Goal: Communication & Community: Answer question/provide support

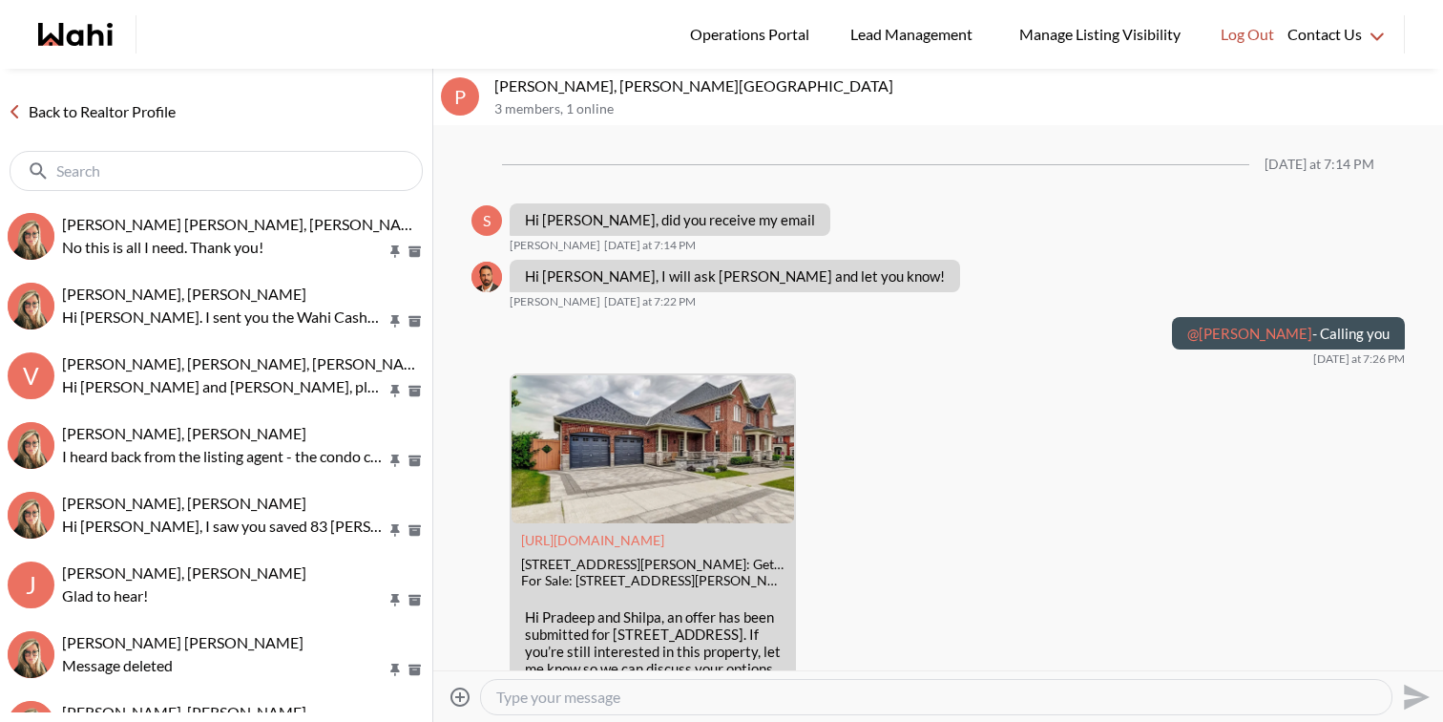
scroll to position [2206, 0]
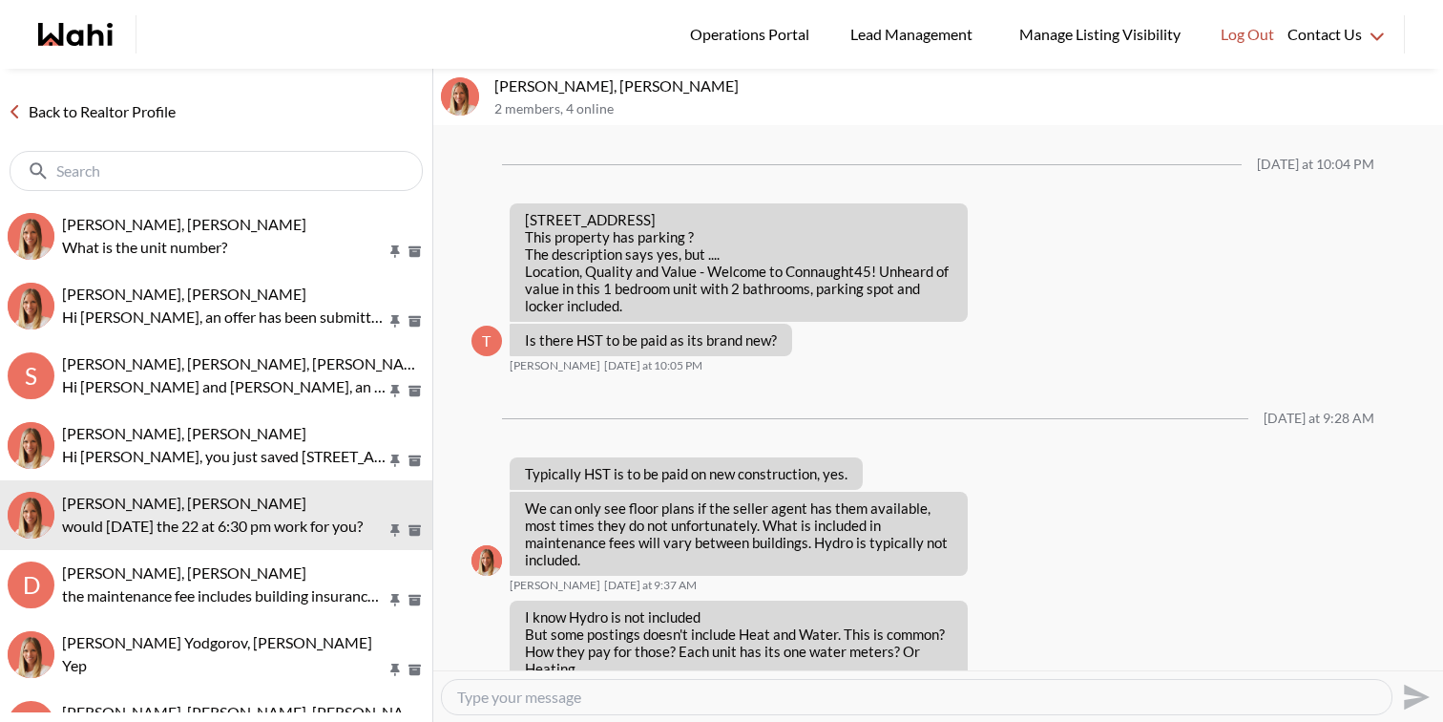
scroll to position [1499, 0]
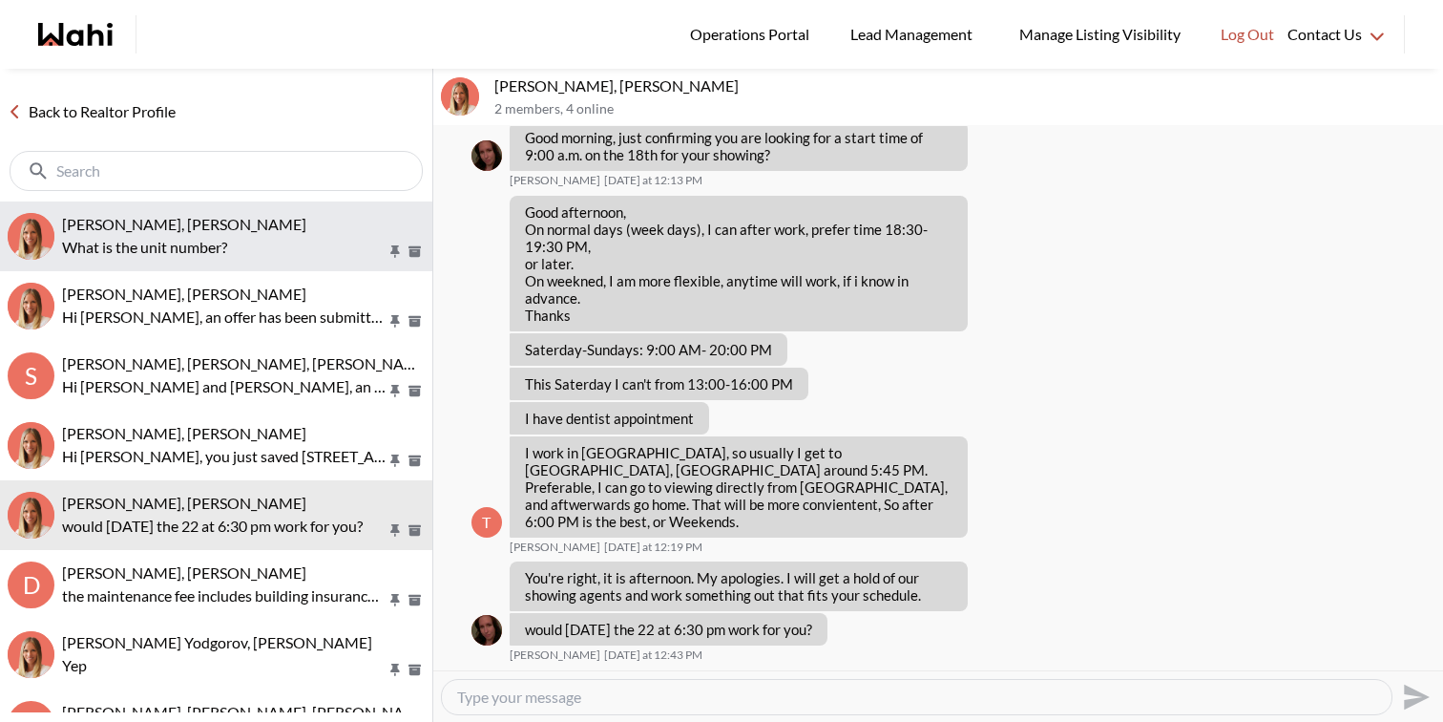
click at [228, 240] on p "What is the unit number?" at bounding box center [224, 247] width 325 height 23
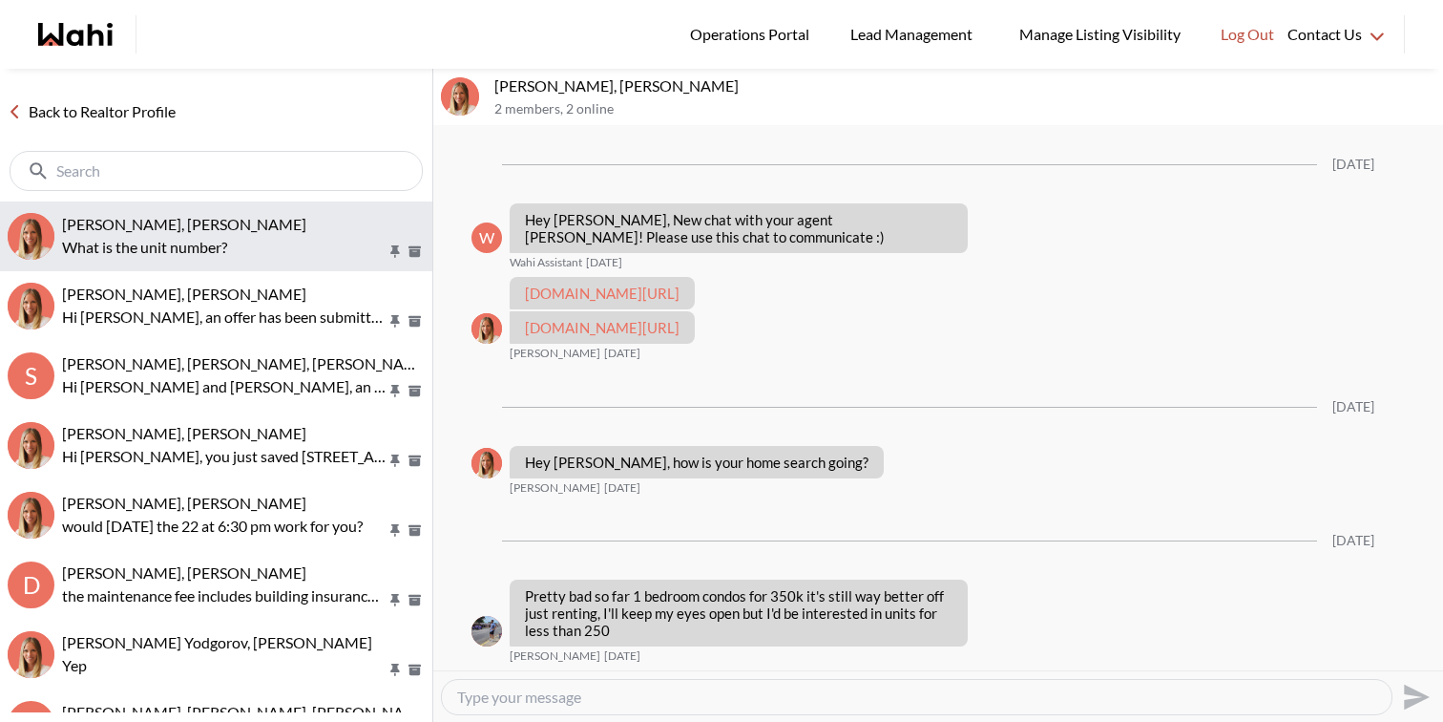
scroll to position [676, 0]
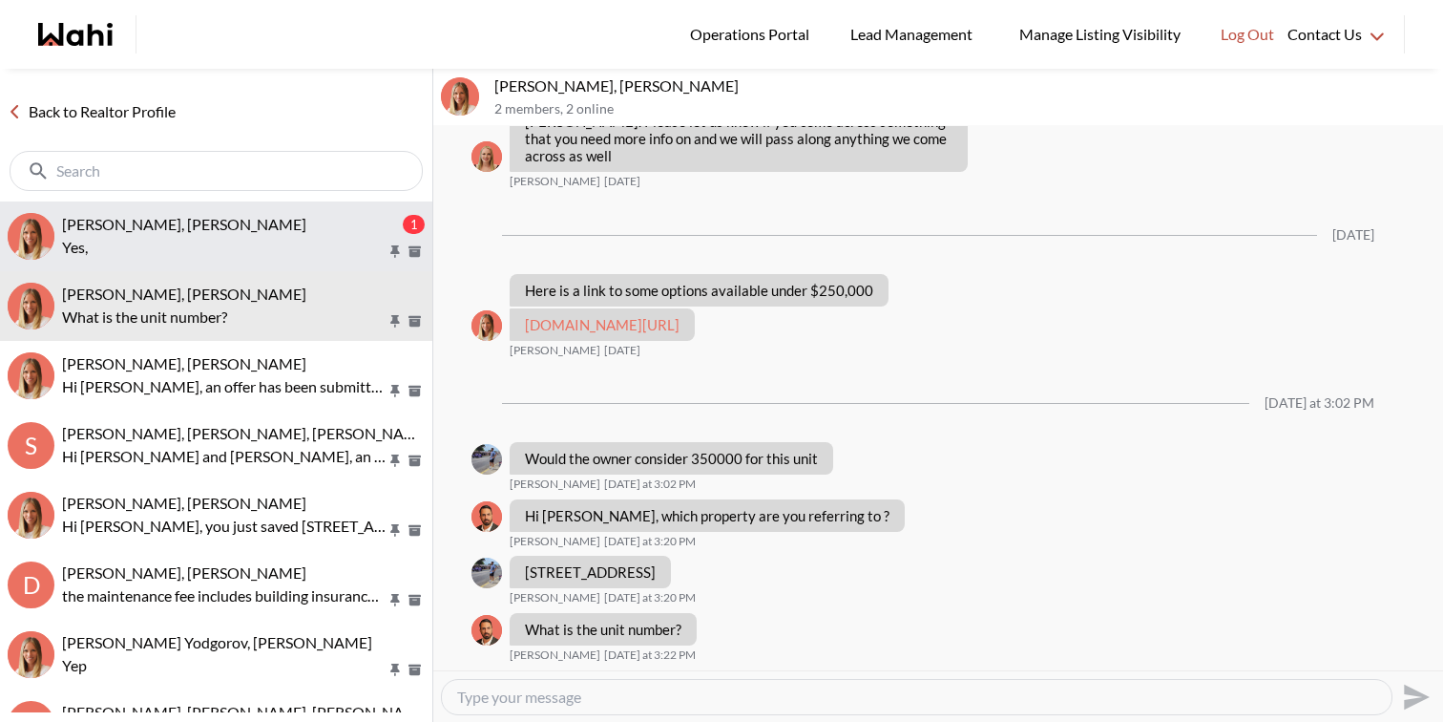
click at [298, 220] on div "TIGRAN ARUSTAMYAN, Michelle" at bounding box center [230, 224] width 337 height 19
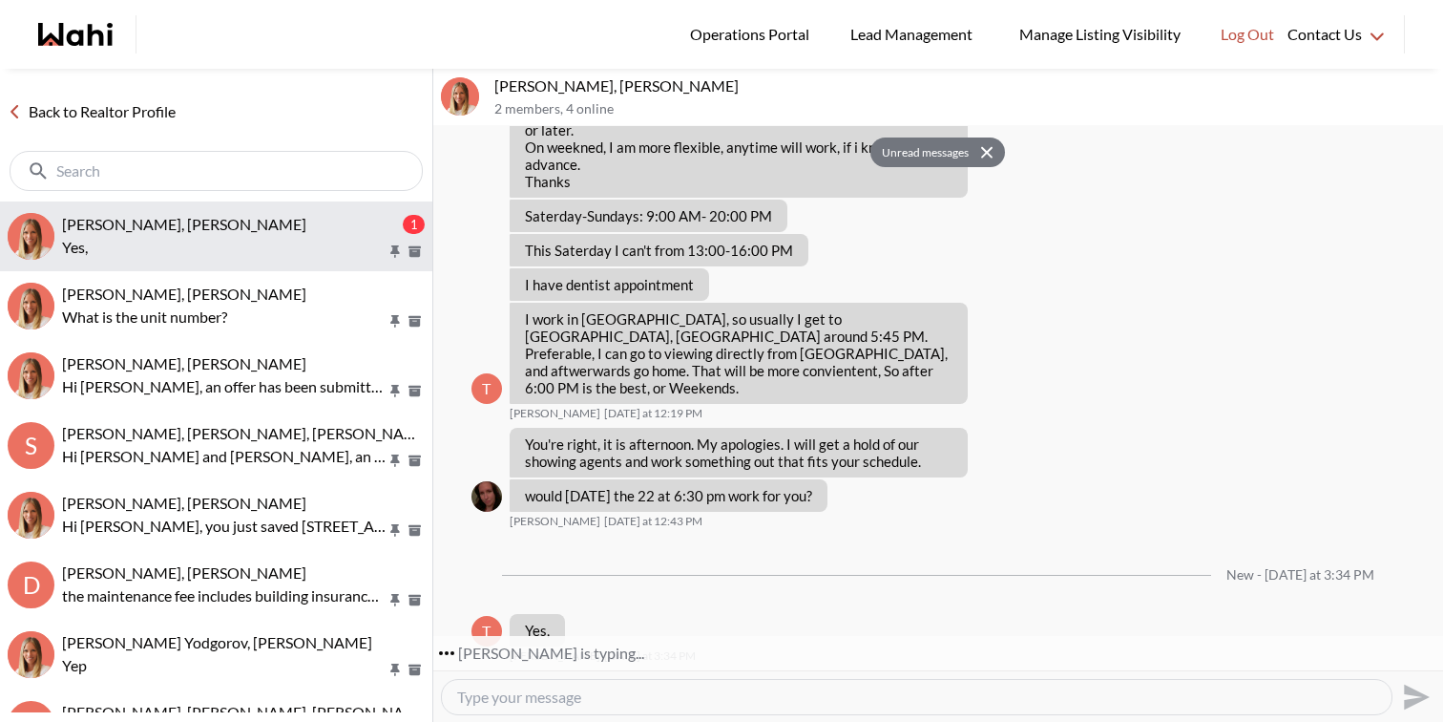
scroll to position [1667, 0]
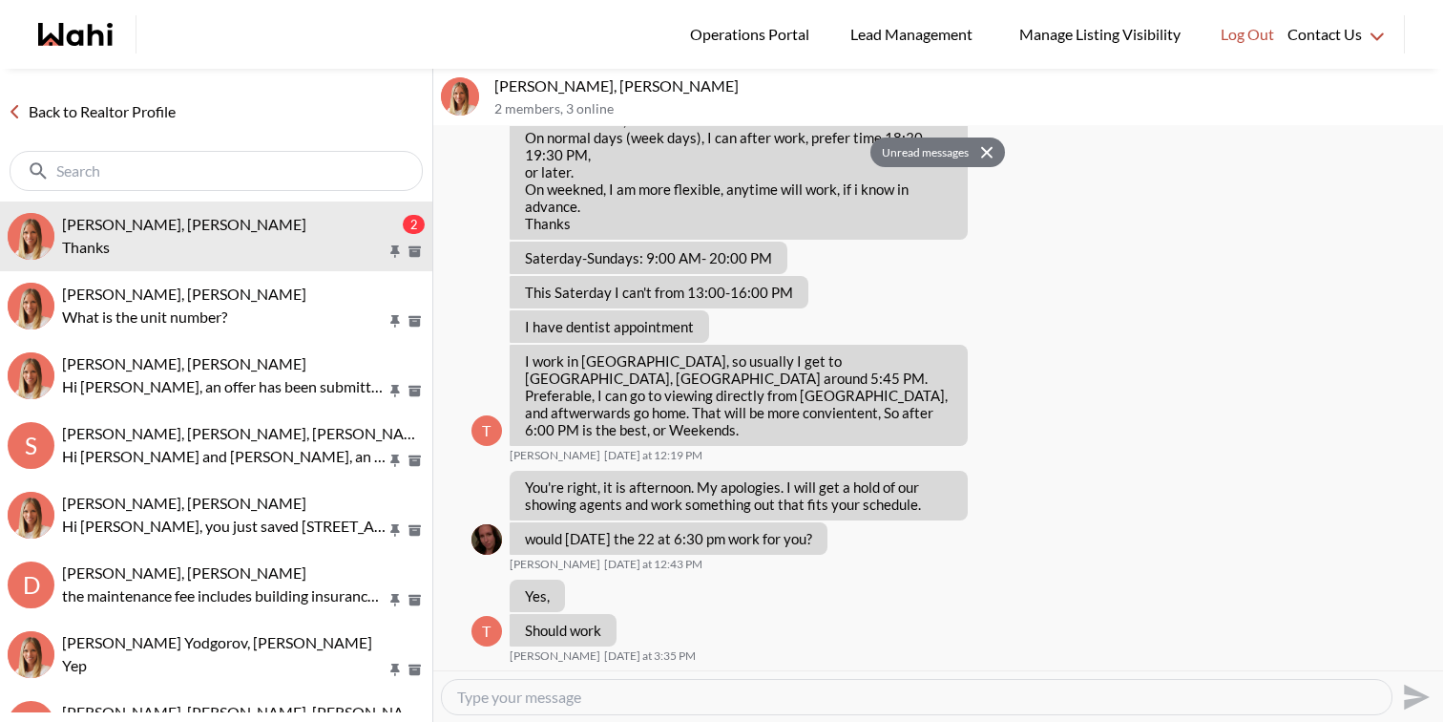
scroll to position [1521, 0]
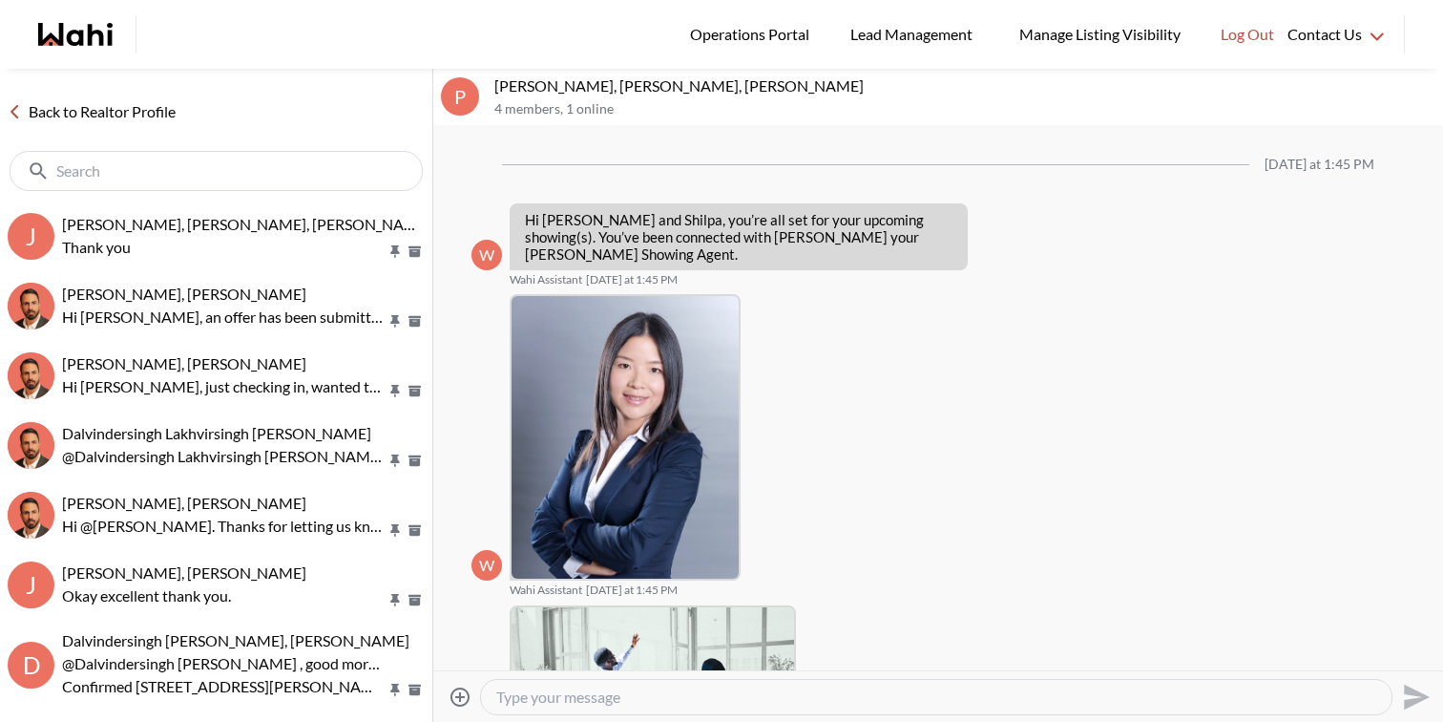
scroll to position [543, 0]
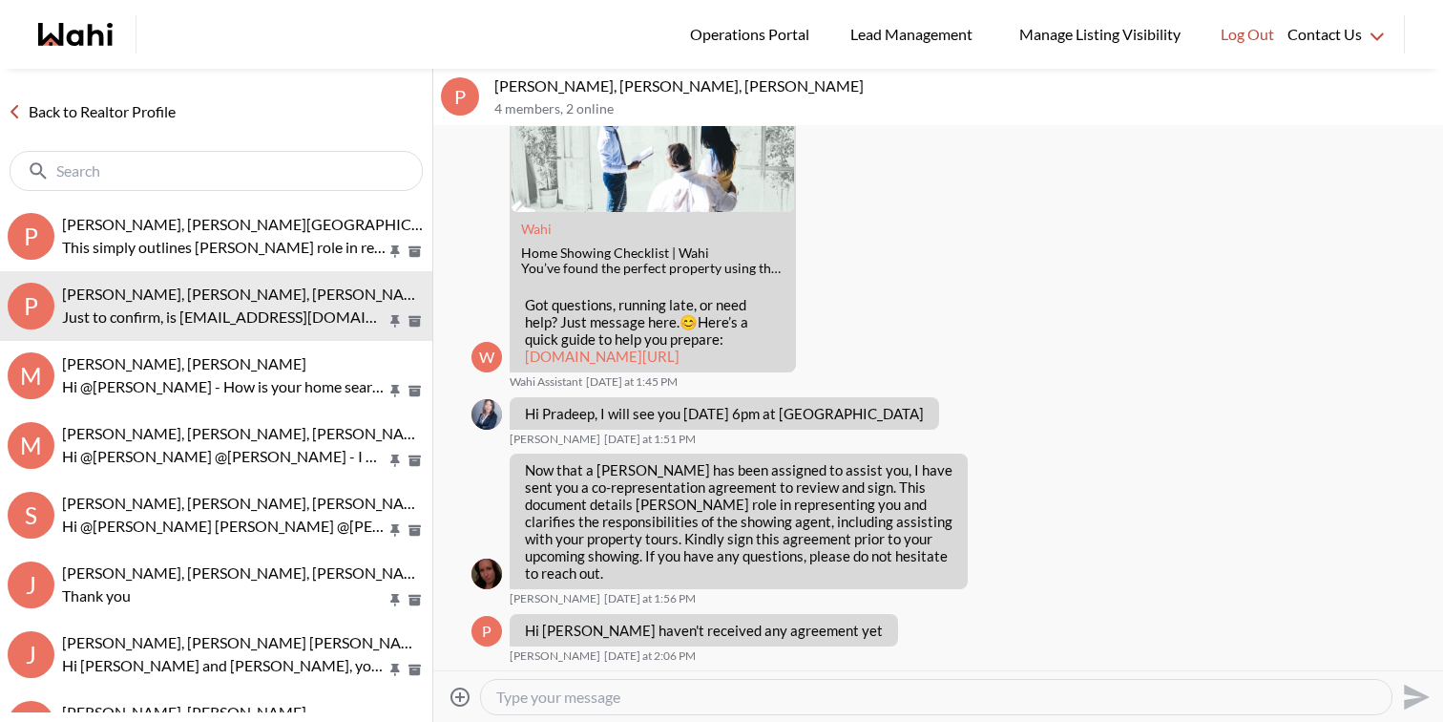
scroll to position [740, 0]
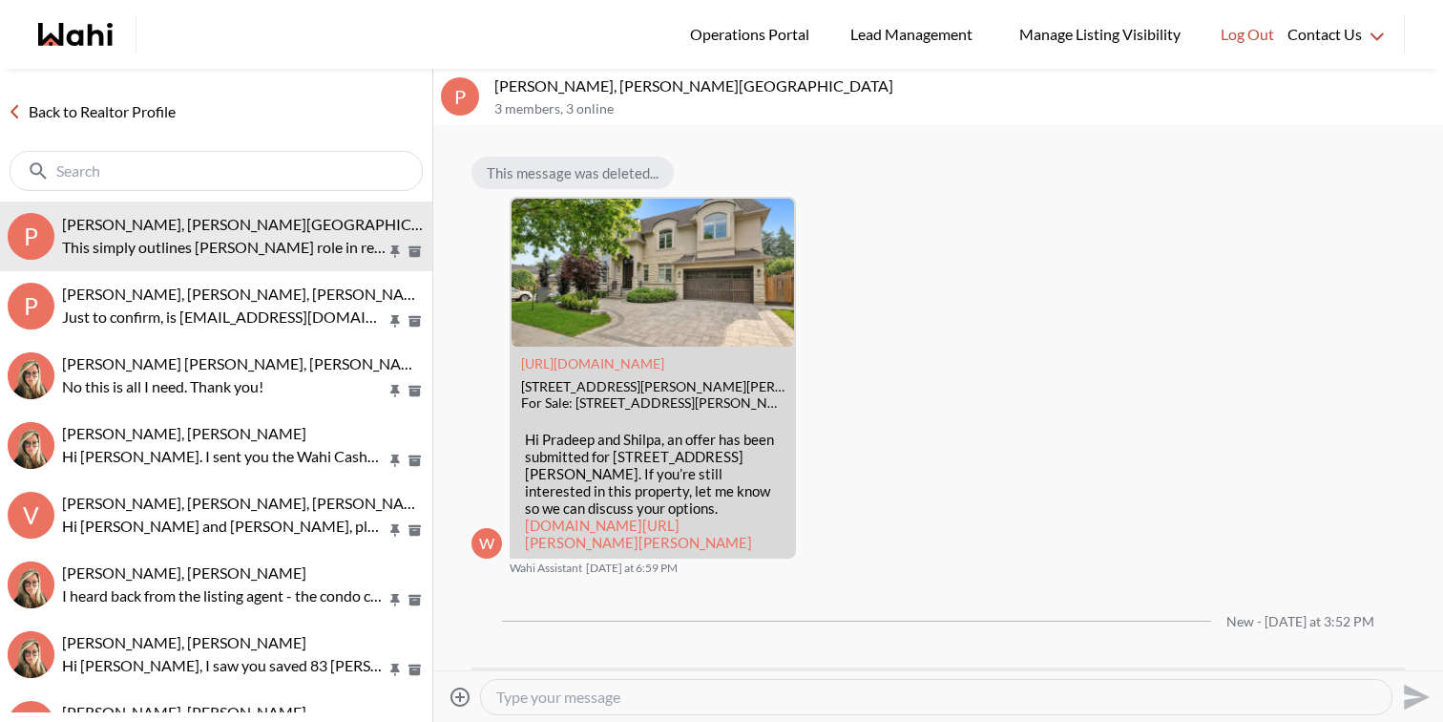
scroll to position [2578, 0]
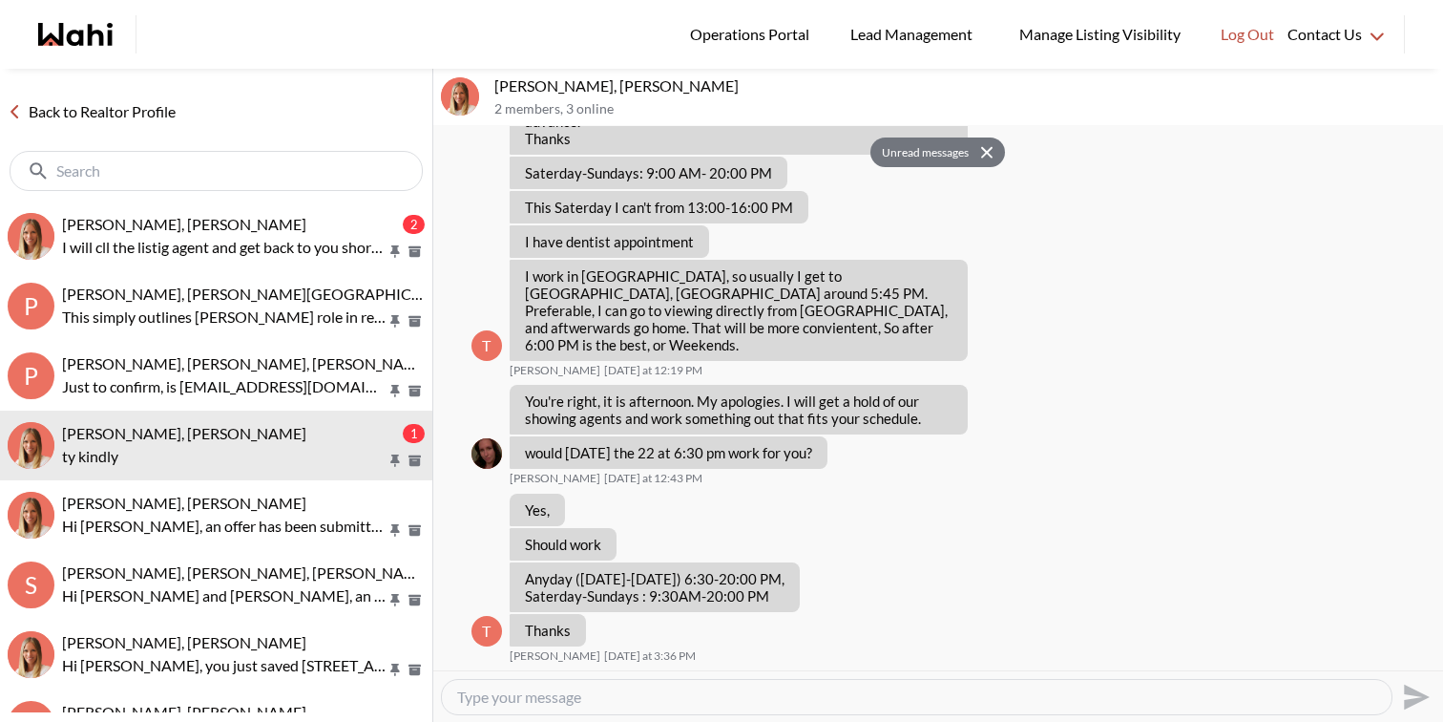
scroll to position [1414, 0]
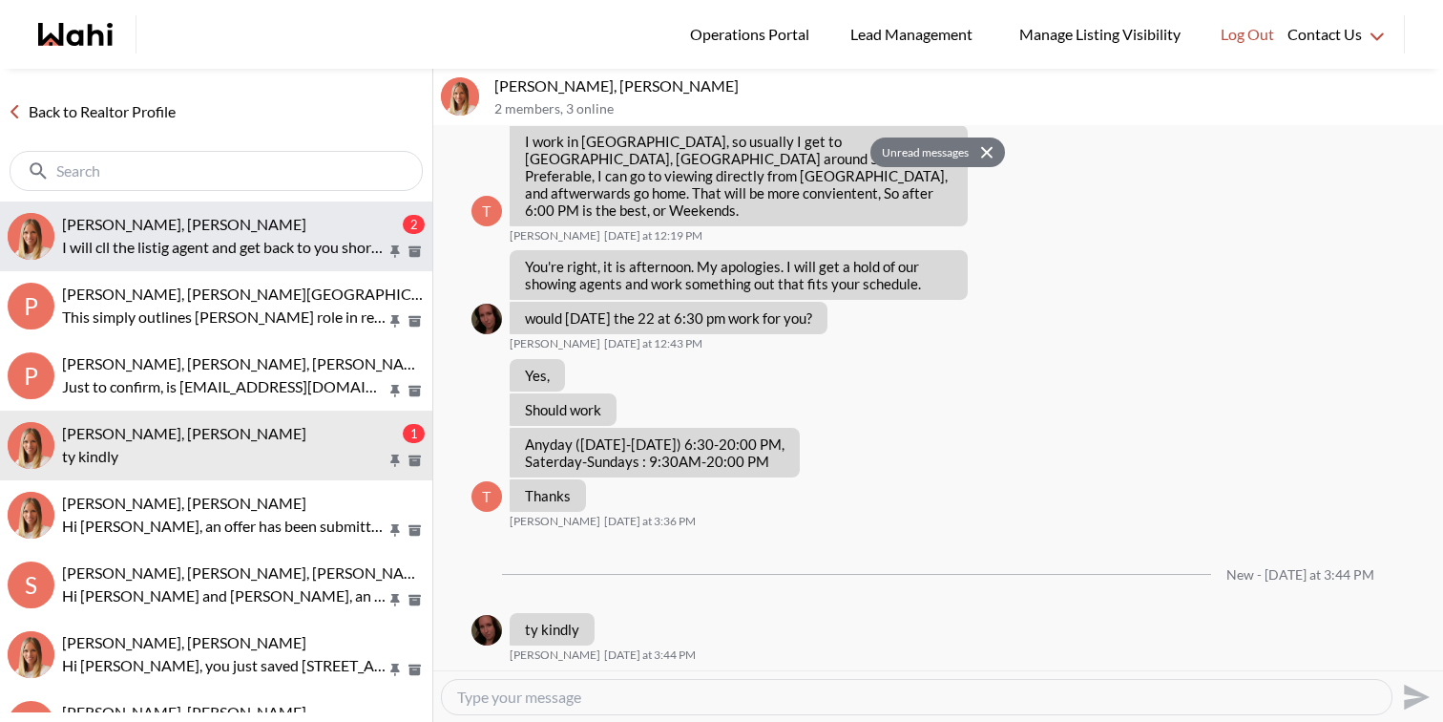
click at [269, 220] on div "Omar Hijazi, Michelle" at bounding box center [230, 224] width 337 height 19
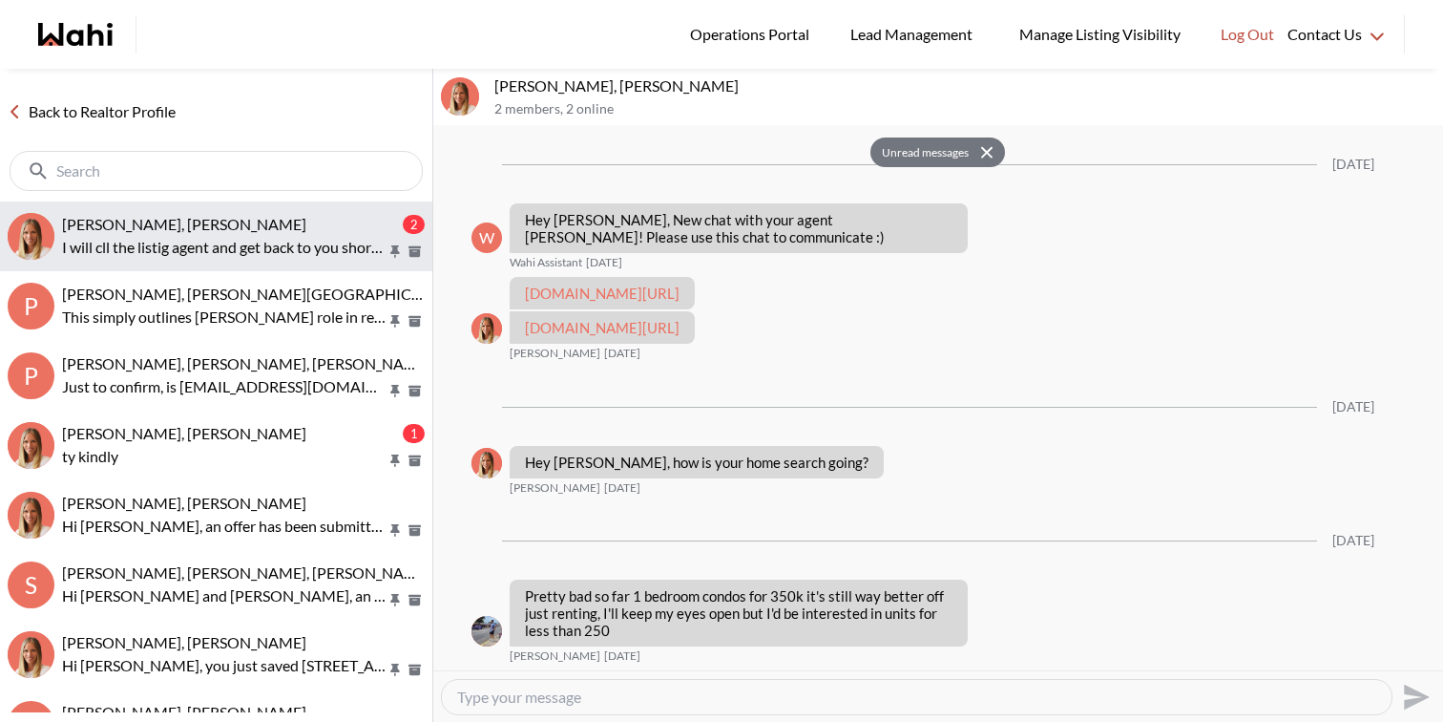
scroll to position [867, 0]
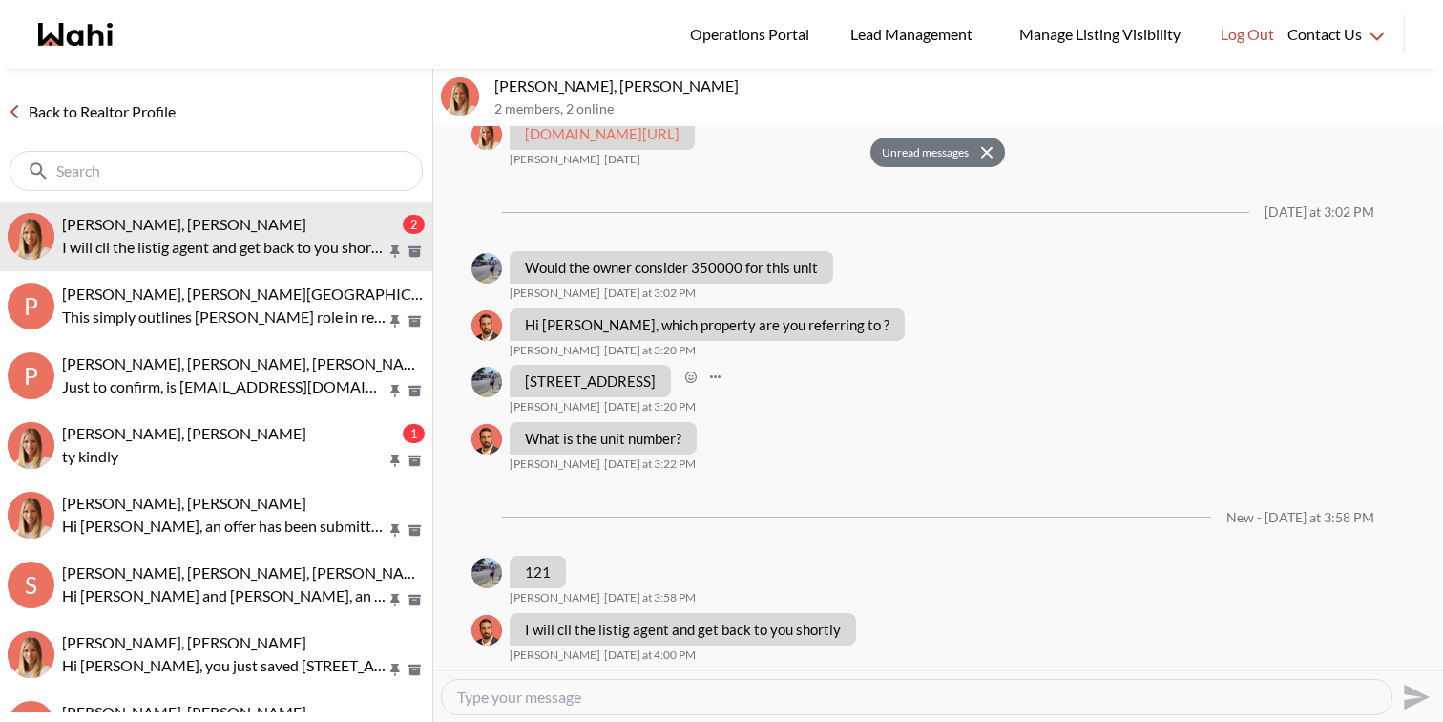
click at [611, 379] on p "26 Ontario Street in Guelph" at bounding box center [590, 380] width 131 height 17
copy div "26 Ontario Street in Guelph"
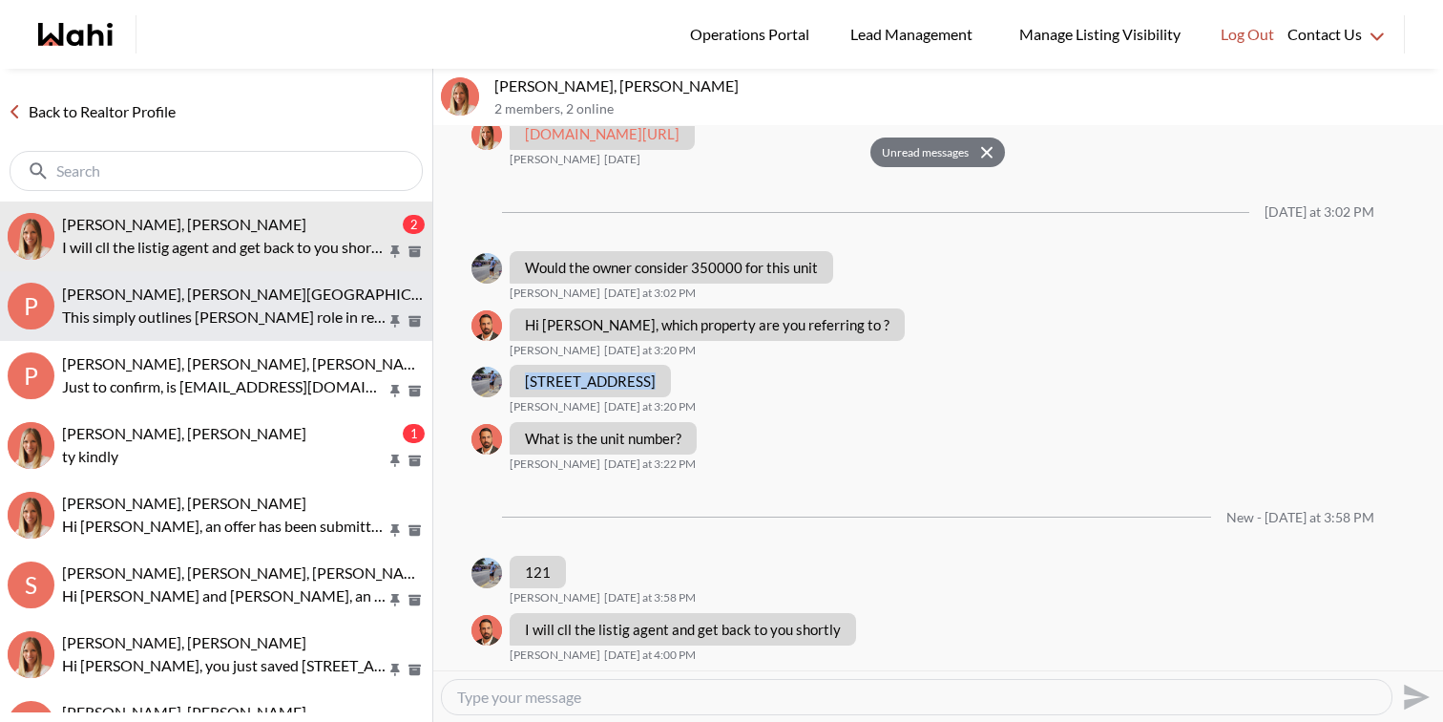
click at [323, 321] on p "This simply outlines [PERSON_NAME] role in representing you & clarifies the Sho…" at bounding box center [224, 316] width 325 height 23
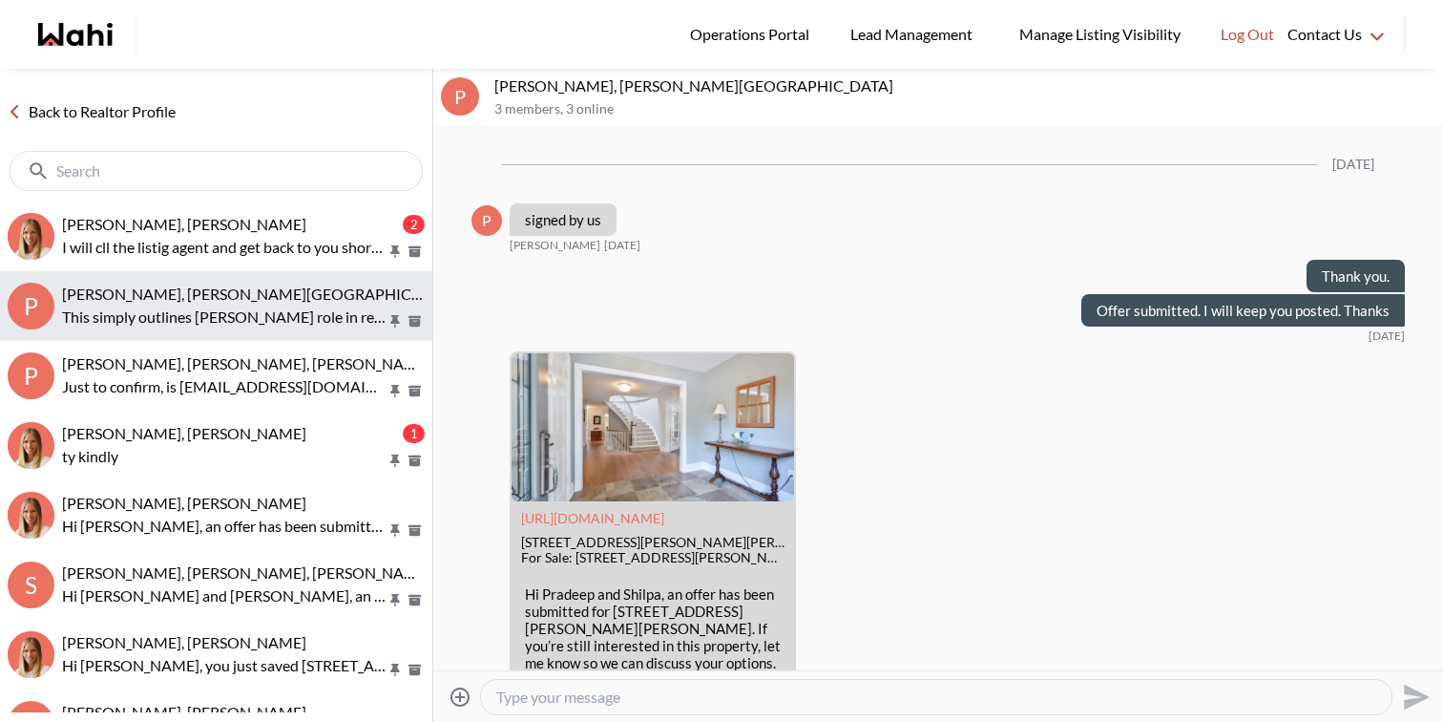
scroll to position [11506, 0]
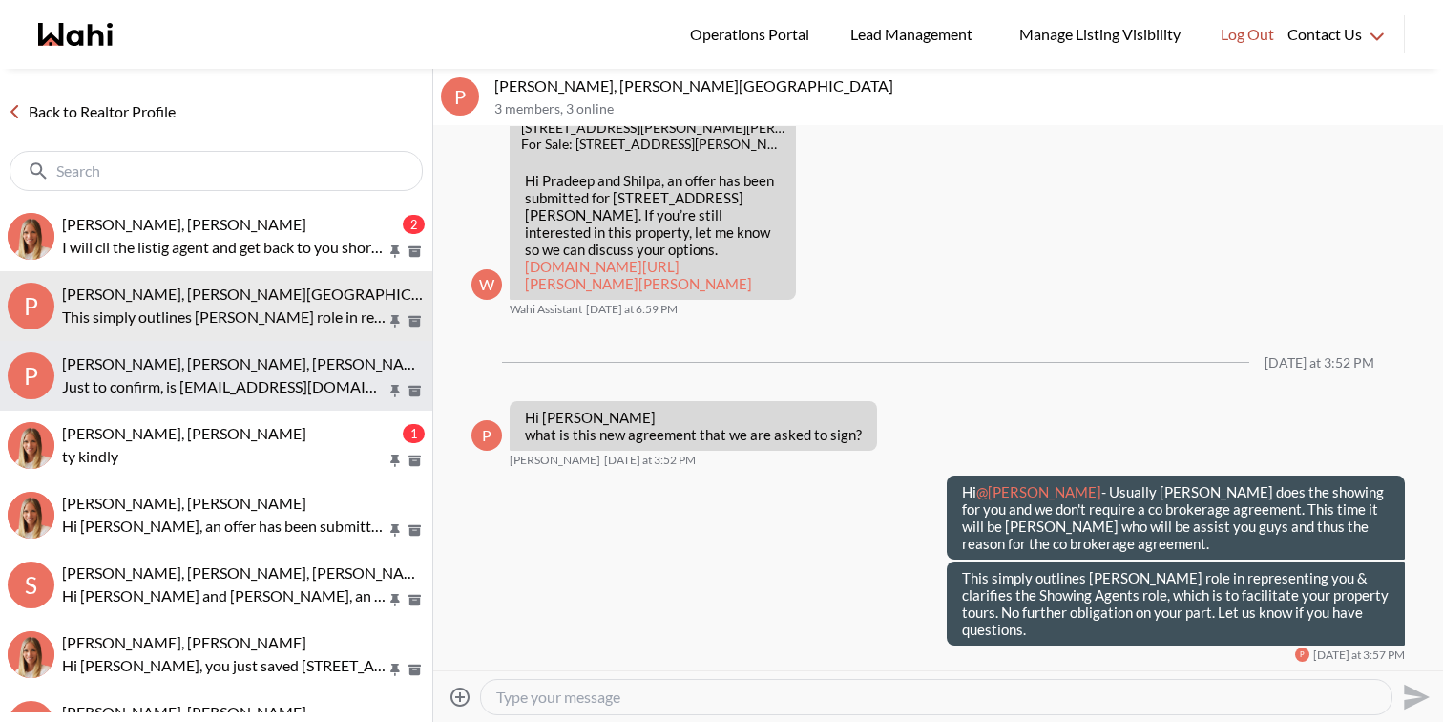
click at [311, 372] on div "Pradeep Pradhan, Shilpa Pradhan, Julia, Faraz Just to confirm, is shilpa_p_prad…" at bounding box center [243, 376] width 363 height 44
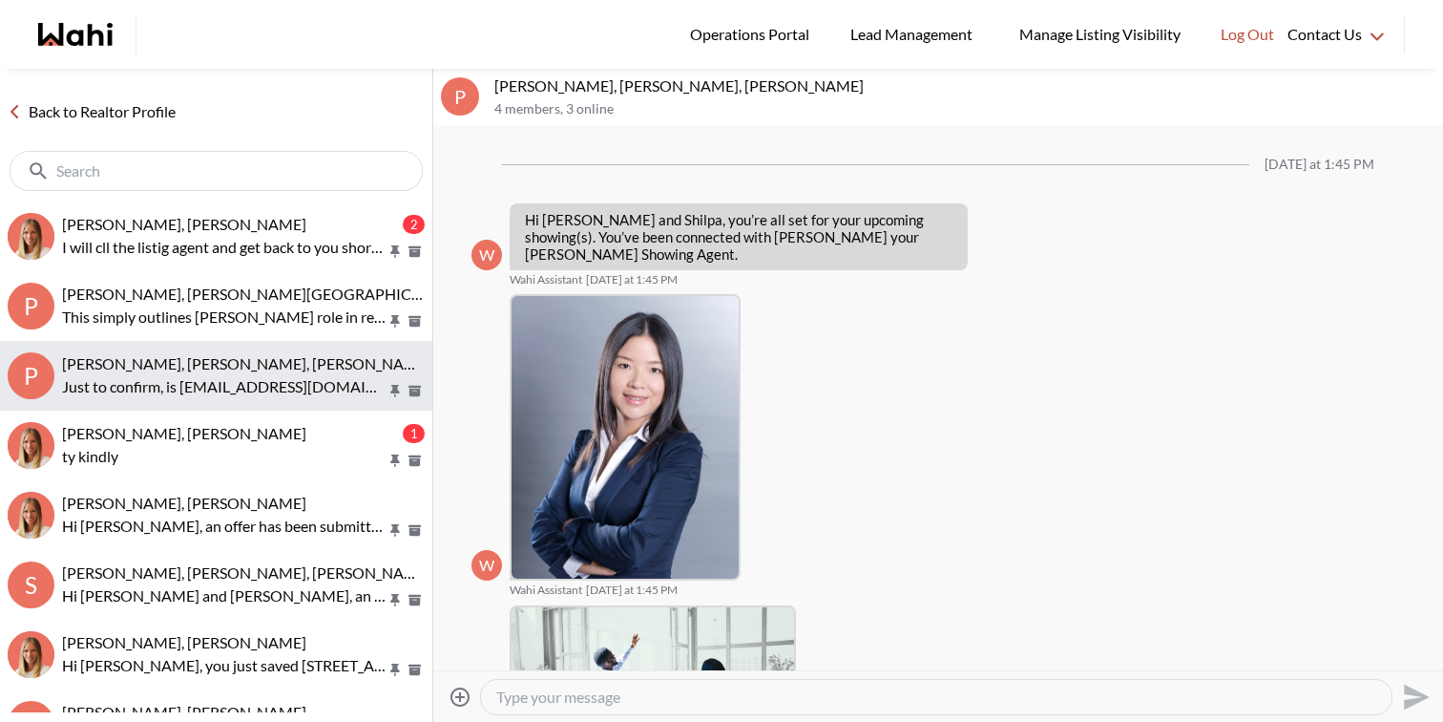
scroll to position [618, 0]
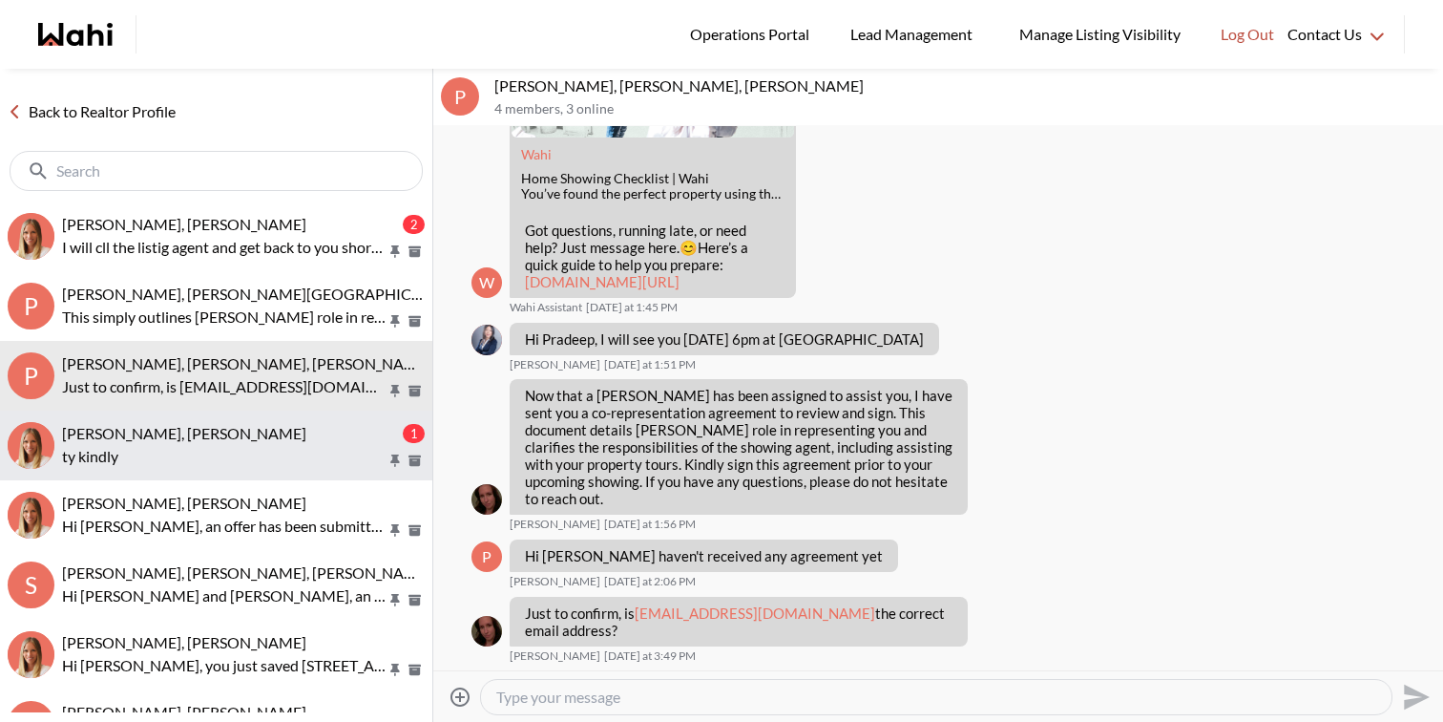
click at [303, 433] on div "TIGRAN ARUSTAMYAN, Michelle" at bounding box center [230, 433] width 337 height 19
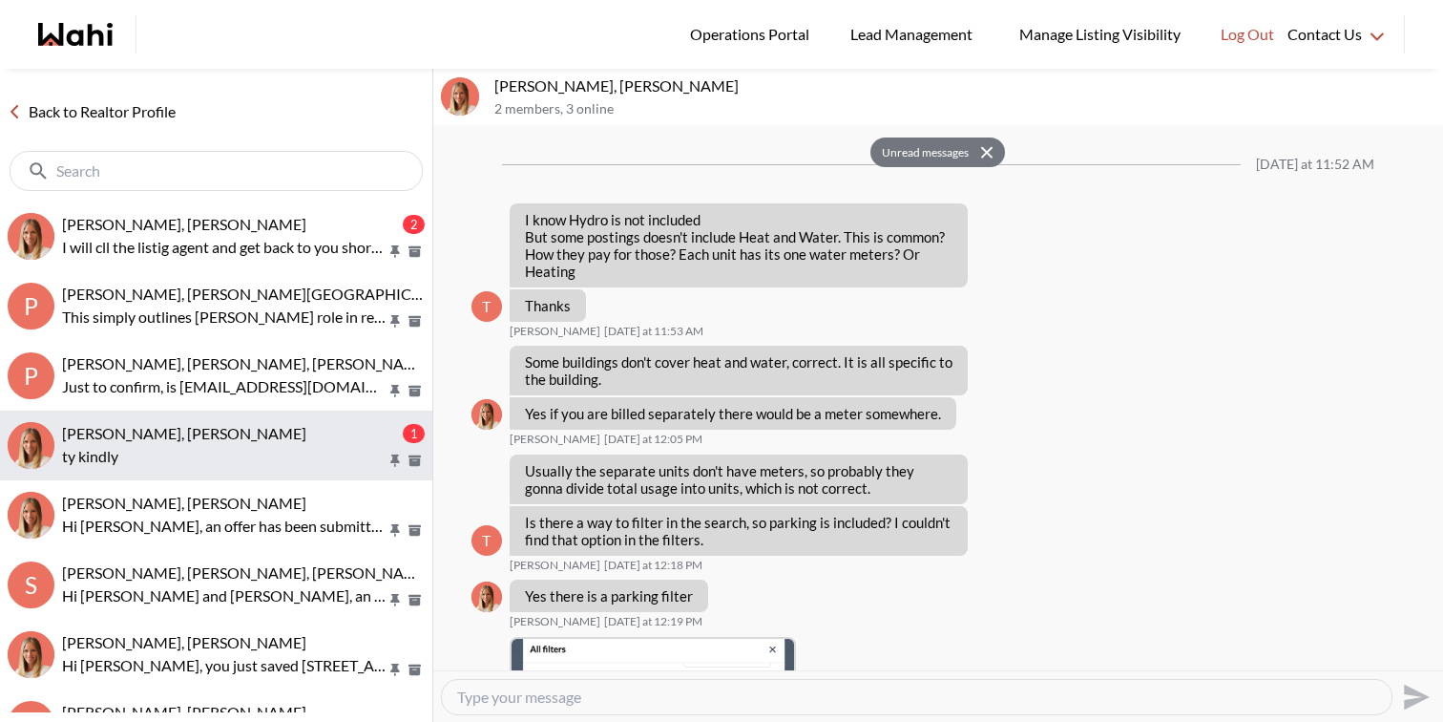
scroll to position [1414, 0]
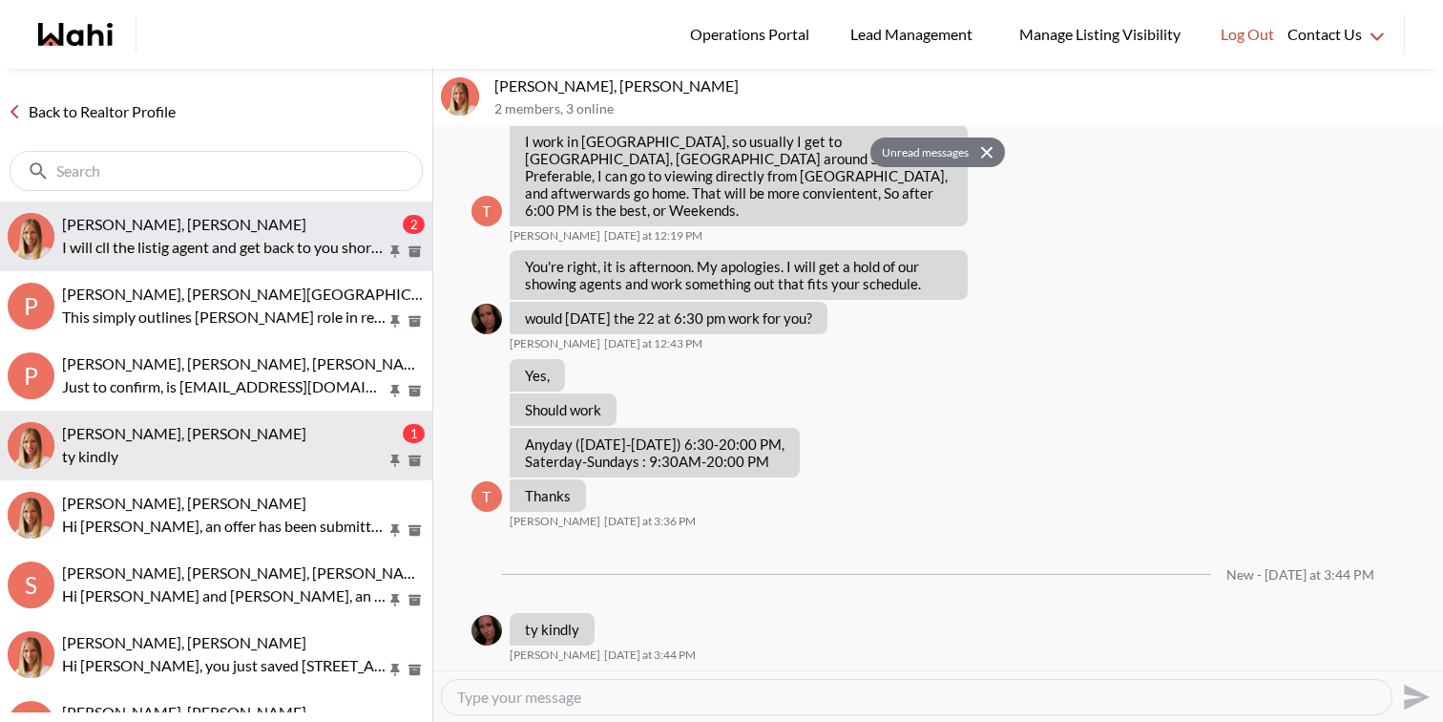
click at [336, 224] on div "Omar Hijazi, Michelle" at bounding box center [230, 224] width 337 height 19
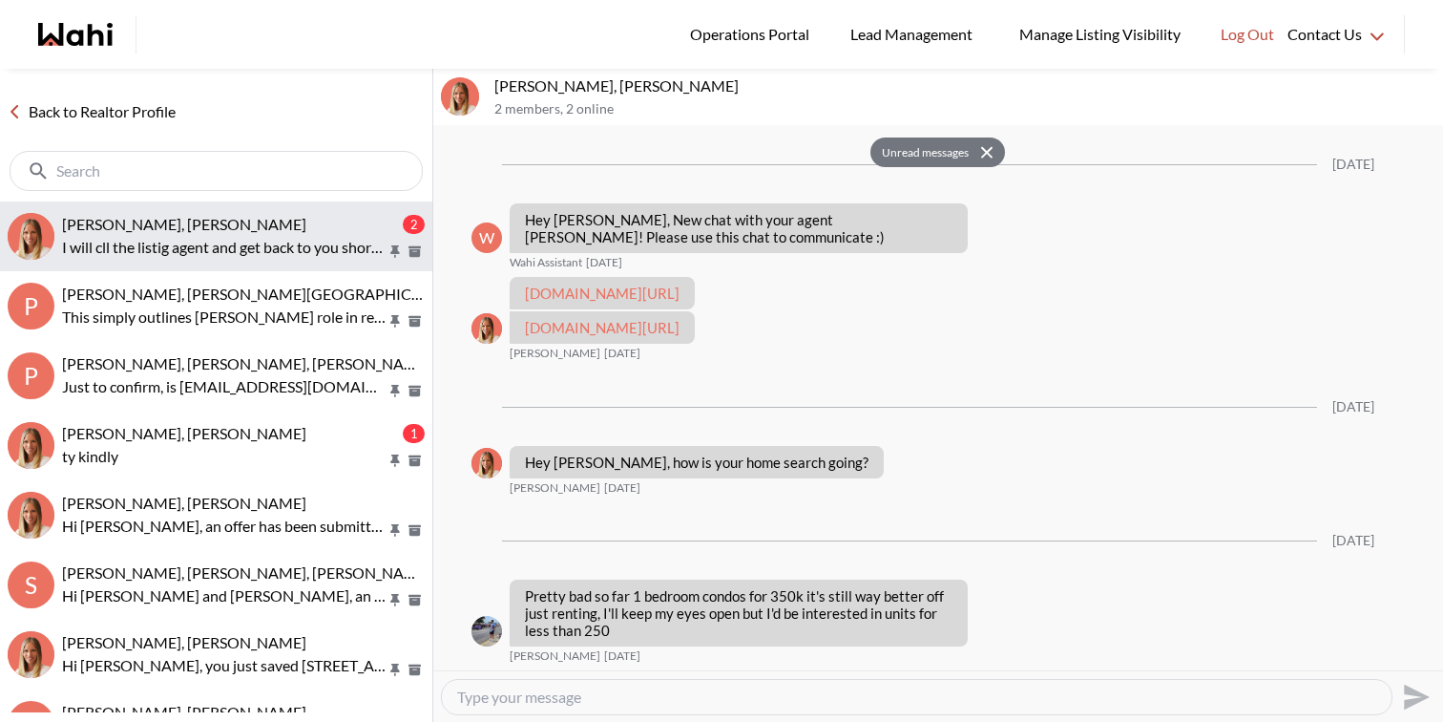
scroll to position [867, 0]
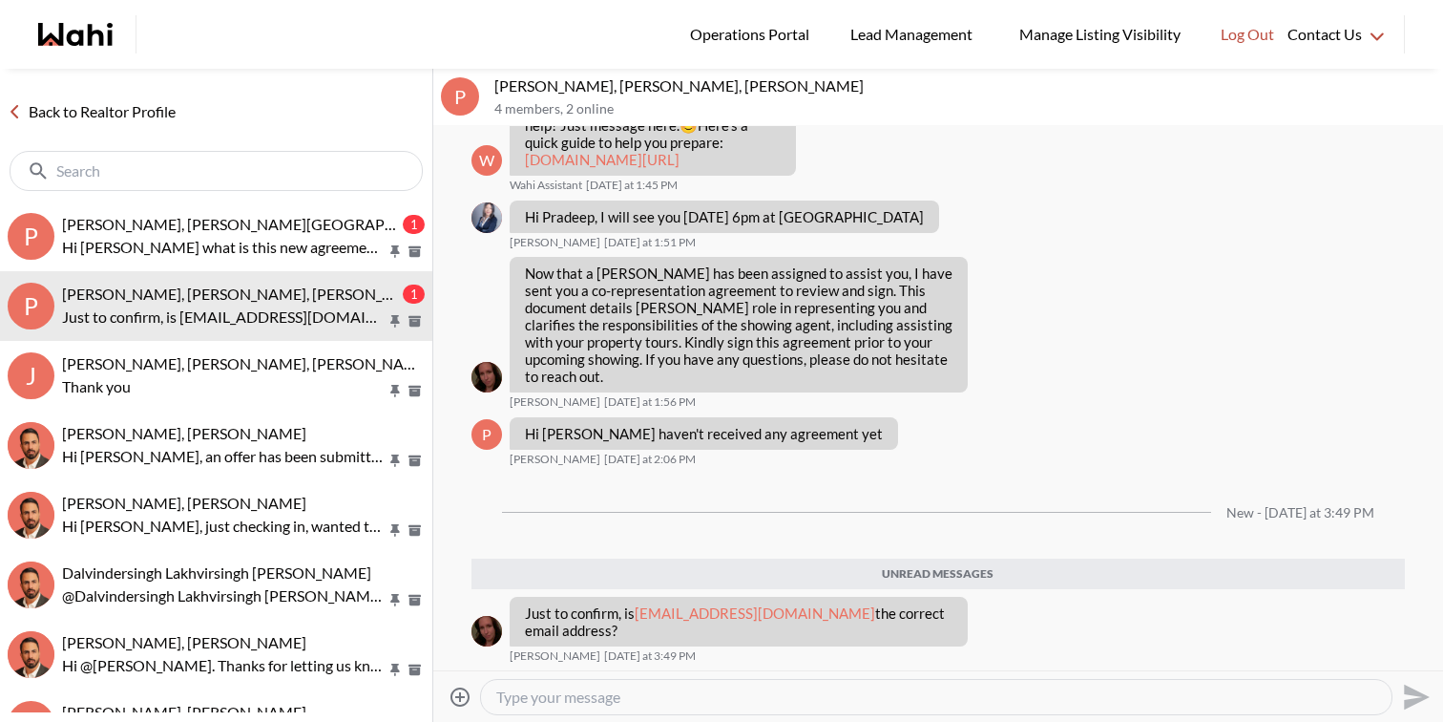
scroll to position [695, 0]
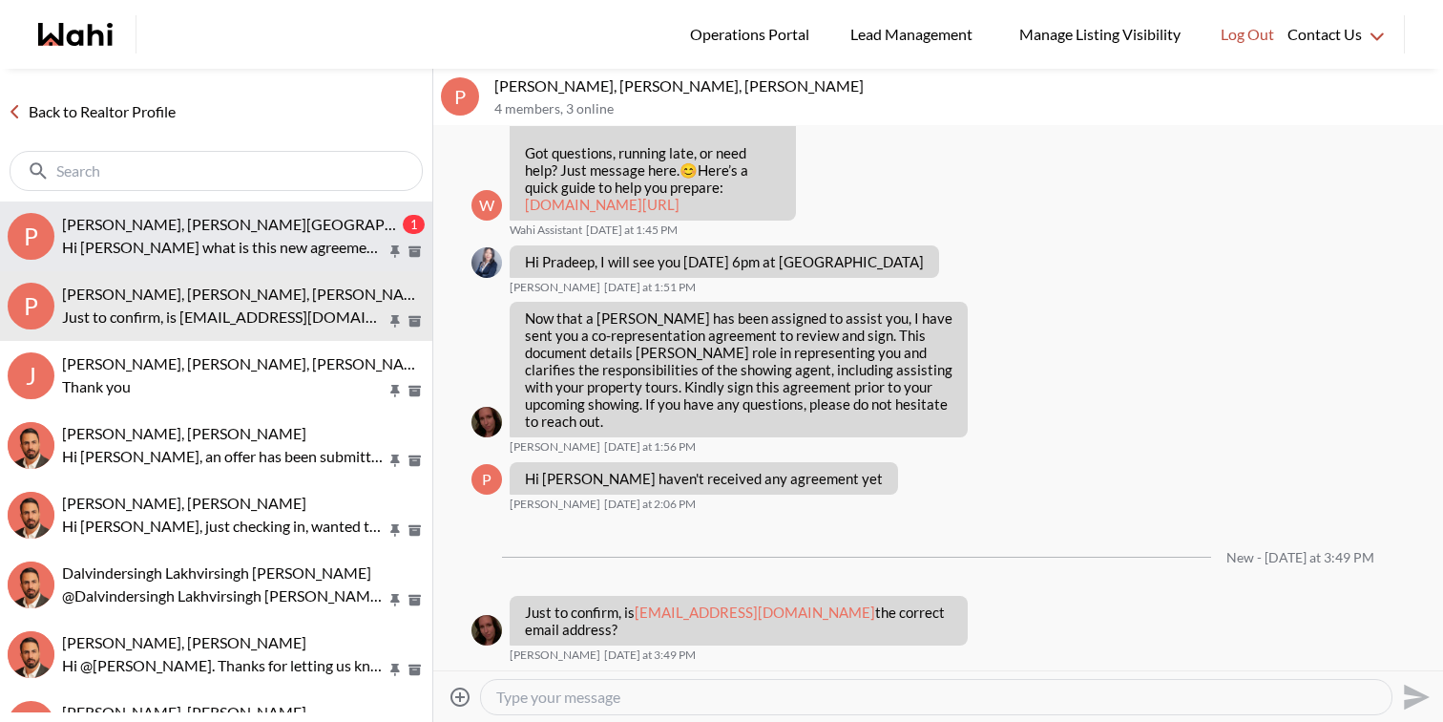
click at [107, 201] on button "P Pradeep Pradhan, Shilpa Pradhan, Faraz 1 Hi Faraz what is this new agreement …" at bounding box center [216, 236] width 432 height 70
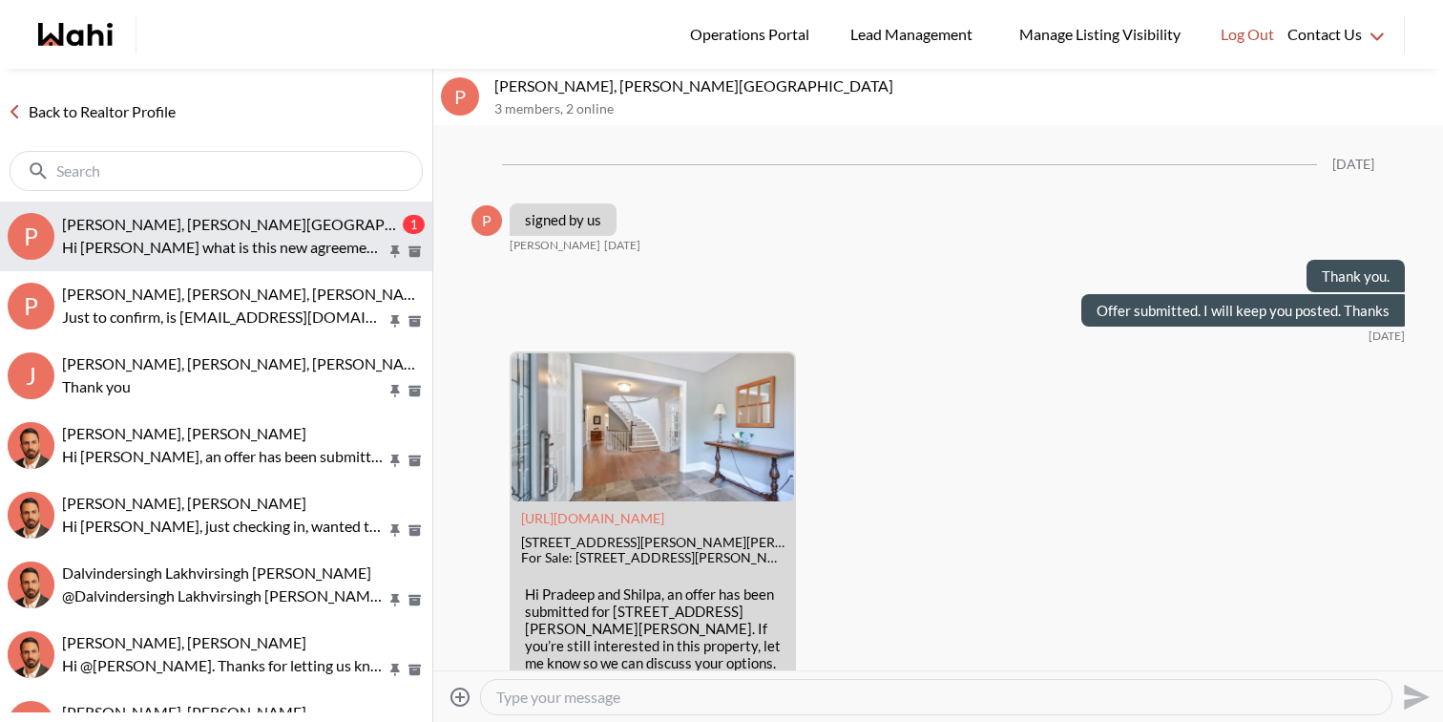
scroll to position [11375, 0]
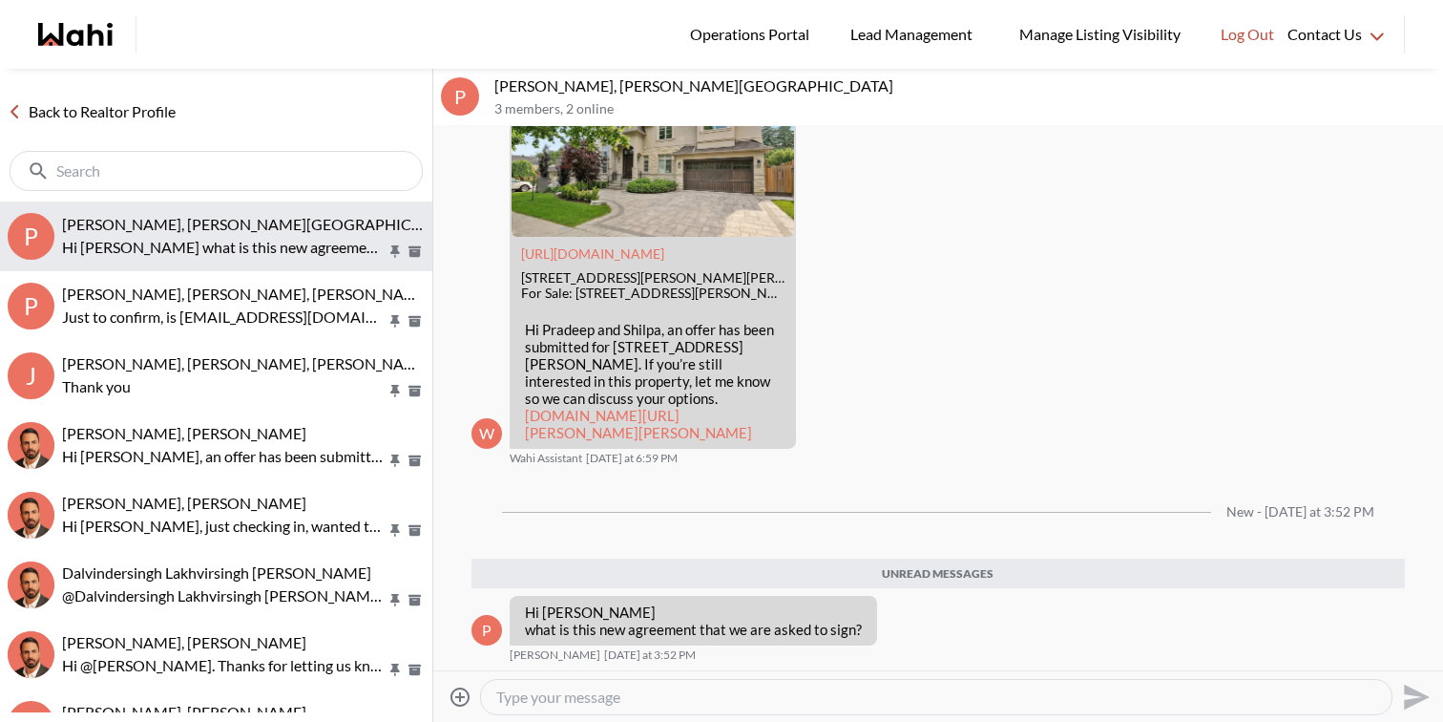
click at [307, 239] on p "Hi Faraz what is this new agreement that we are asked to sign?" at bounding box center [224, 247] width 325 height 23
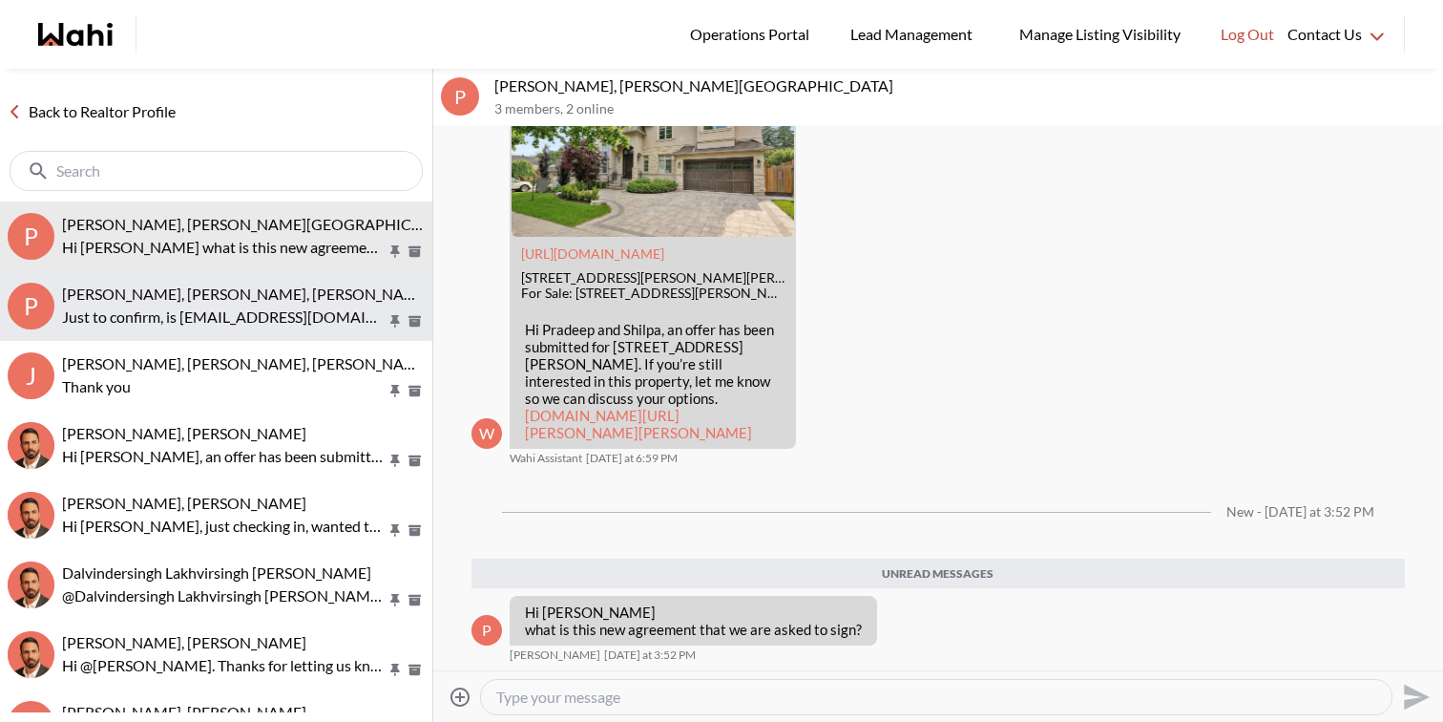
click at [304, 297] on span "[PERSON_NAME], [PERSON_NAME], [PERSON_NAME]" at bounding box center [246, 293] width 369 height 18
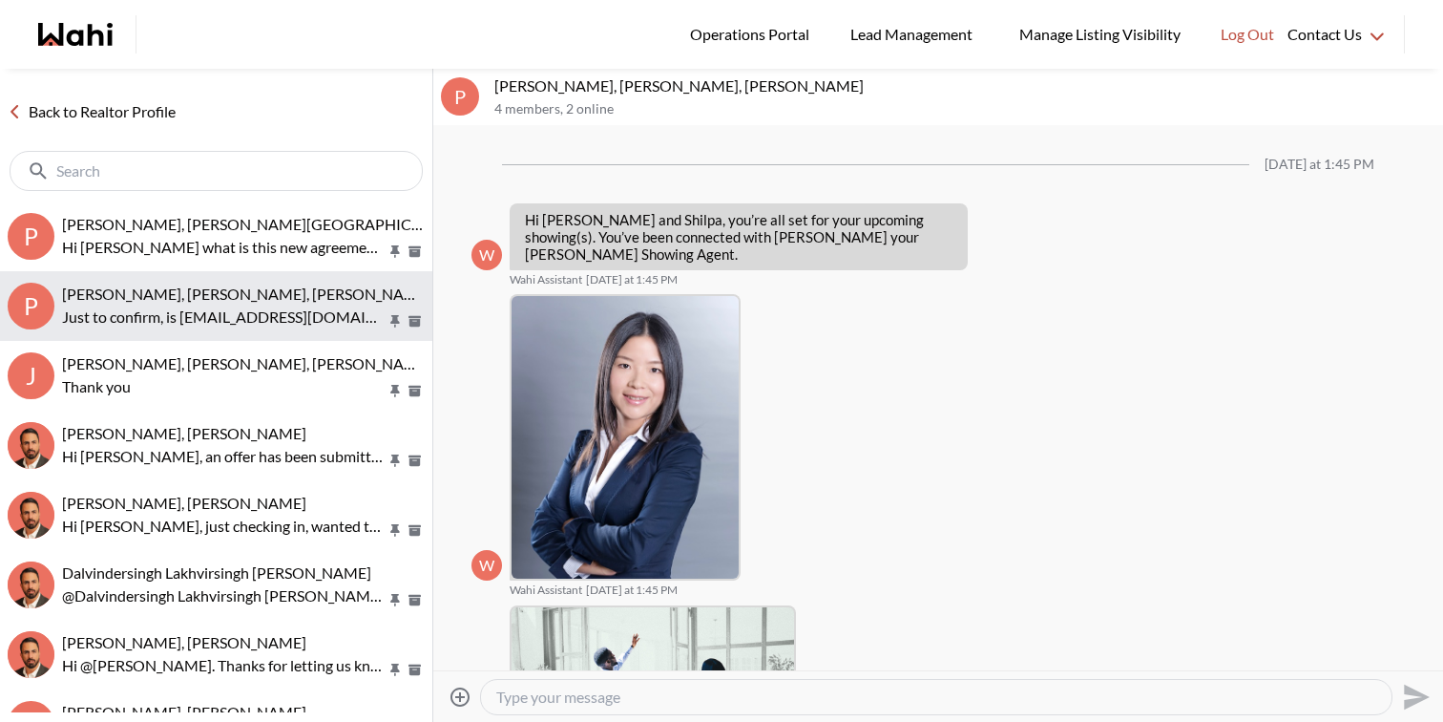
scroll to position [618, 0]
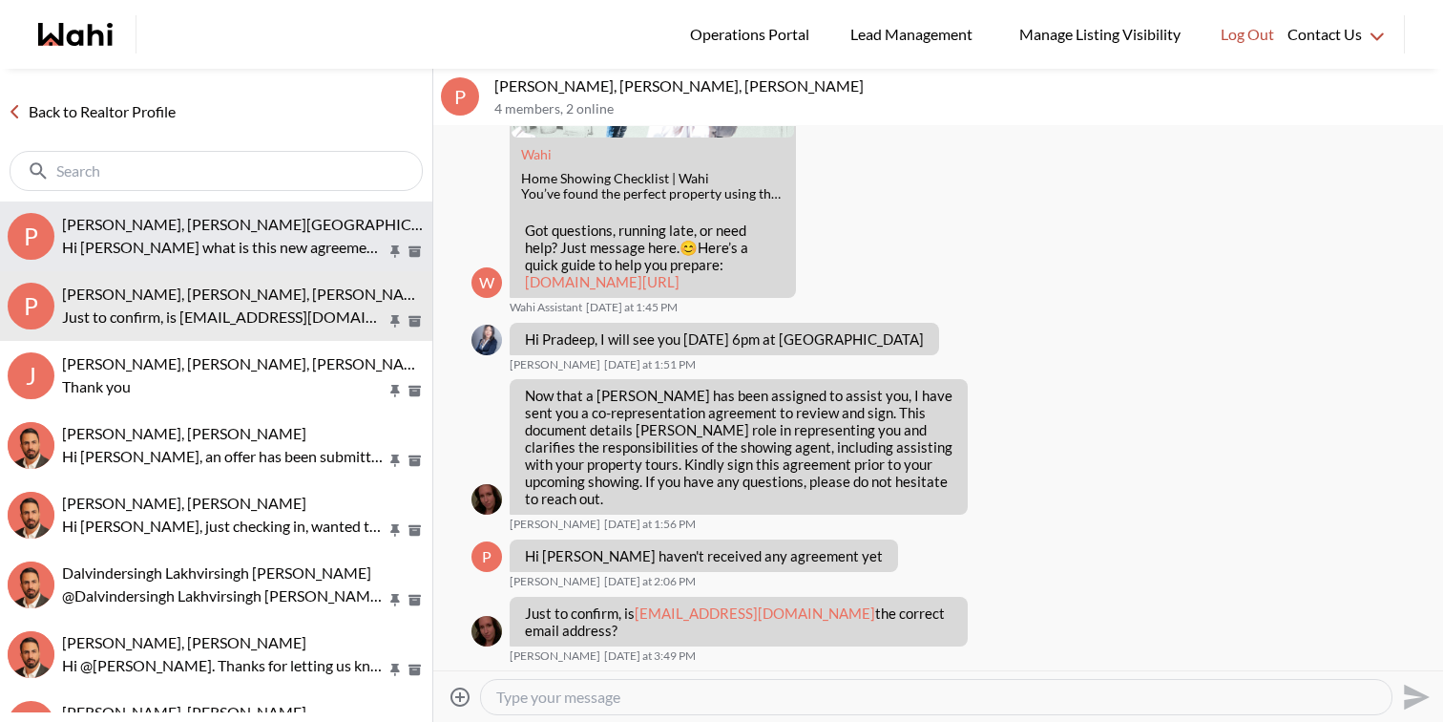
click at [310, 242] on p "Hi [PERSON_NAME] what is this new agreement that we are asked to sign?" at bounding box center [224, 247] width 325 height 23
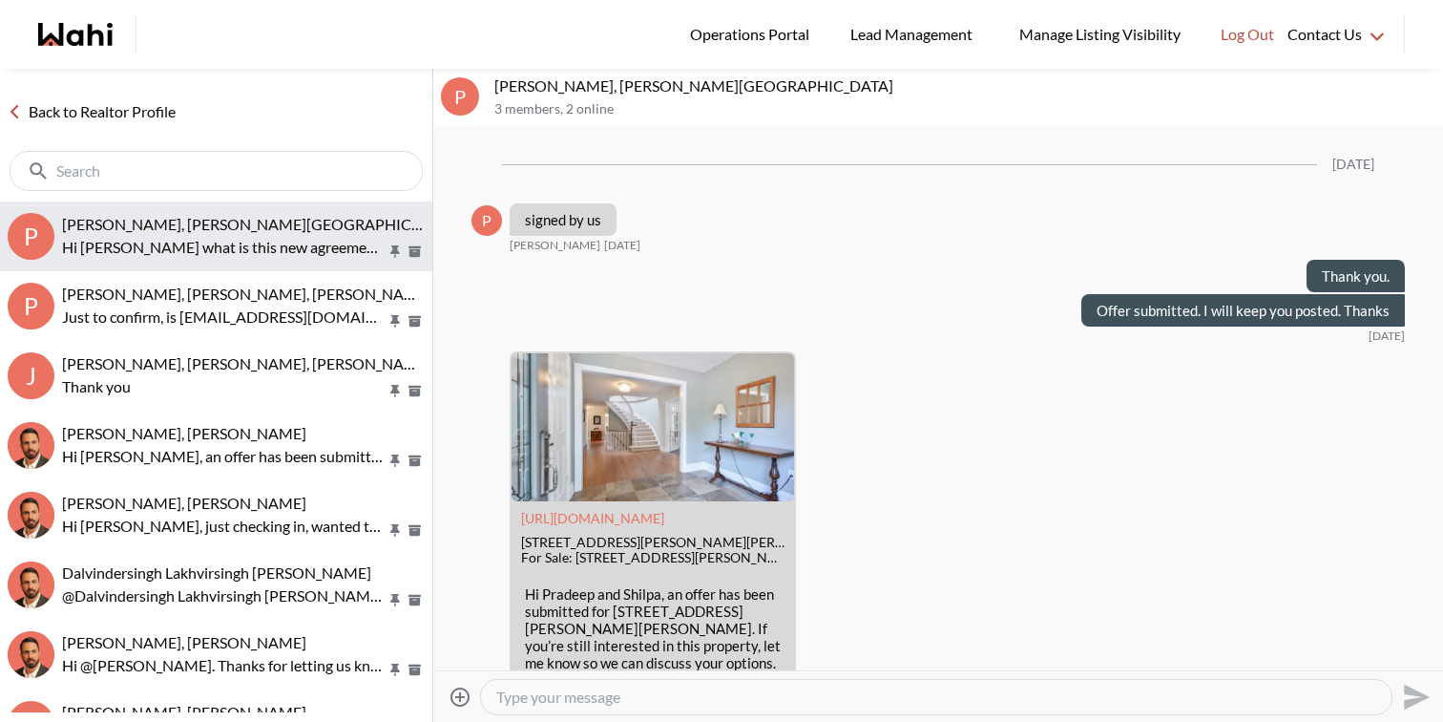
scroll to position [11329, 0]
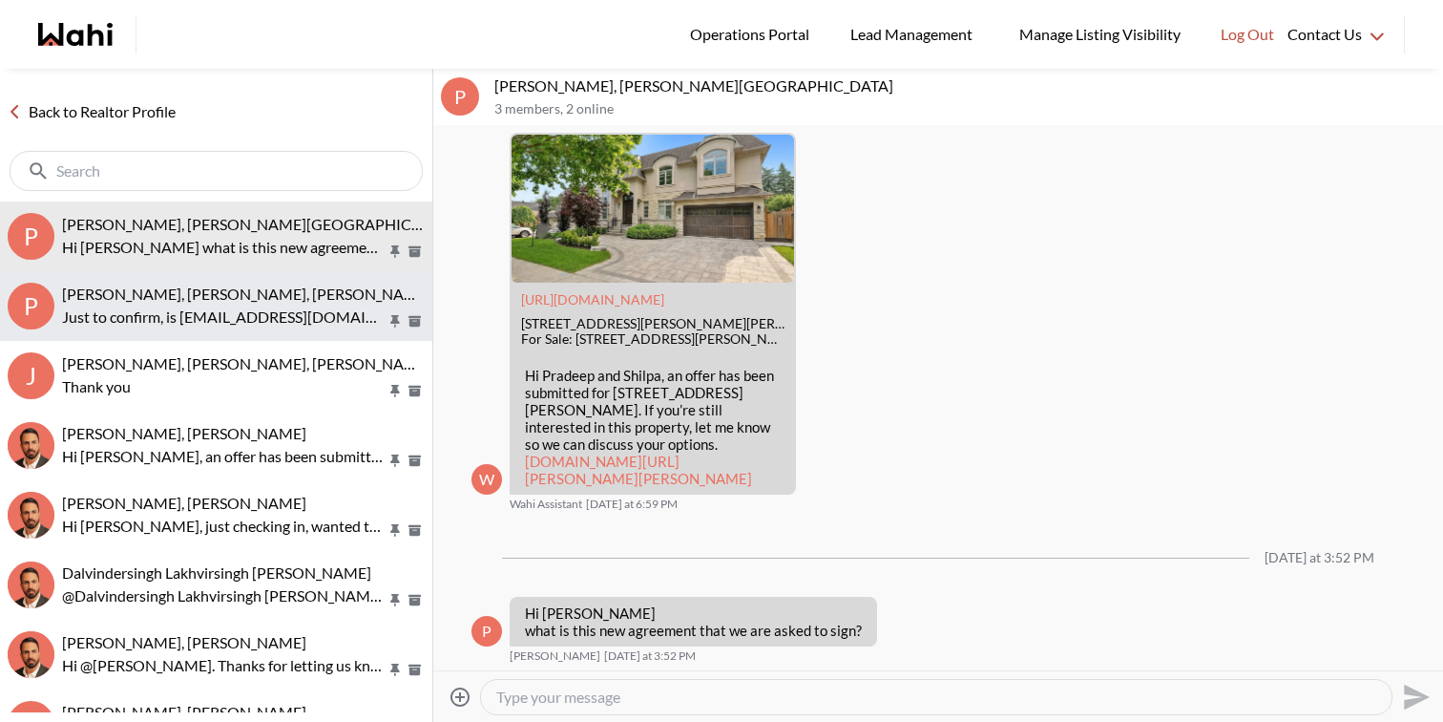
click at [307, 286] on span "[PERSON_NAME], [PERSON_NAME], [PERSON_NAME]" at bounding box center [246, 293] width 369 height 18
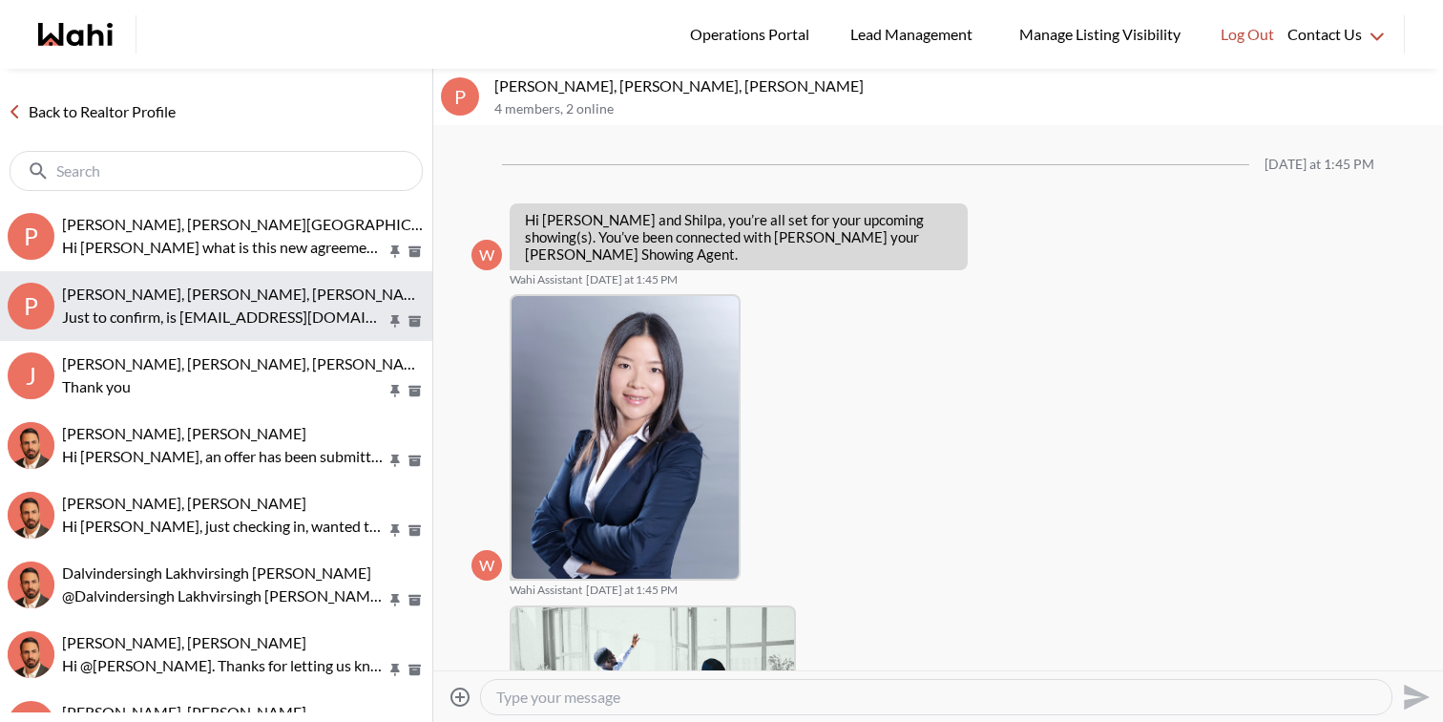
scroll to position [618, 0]
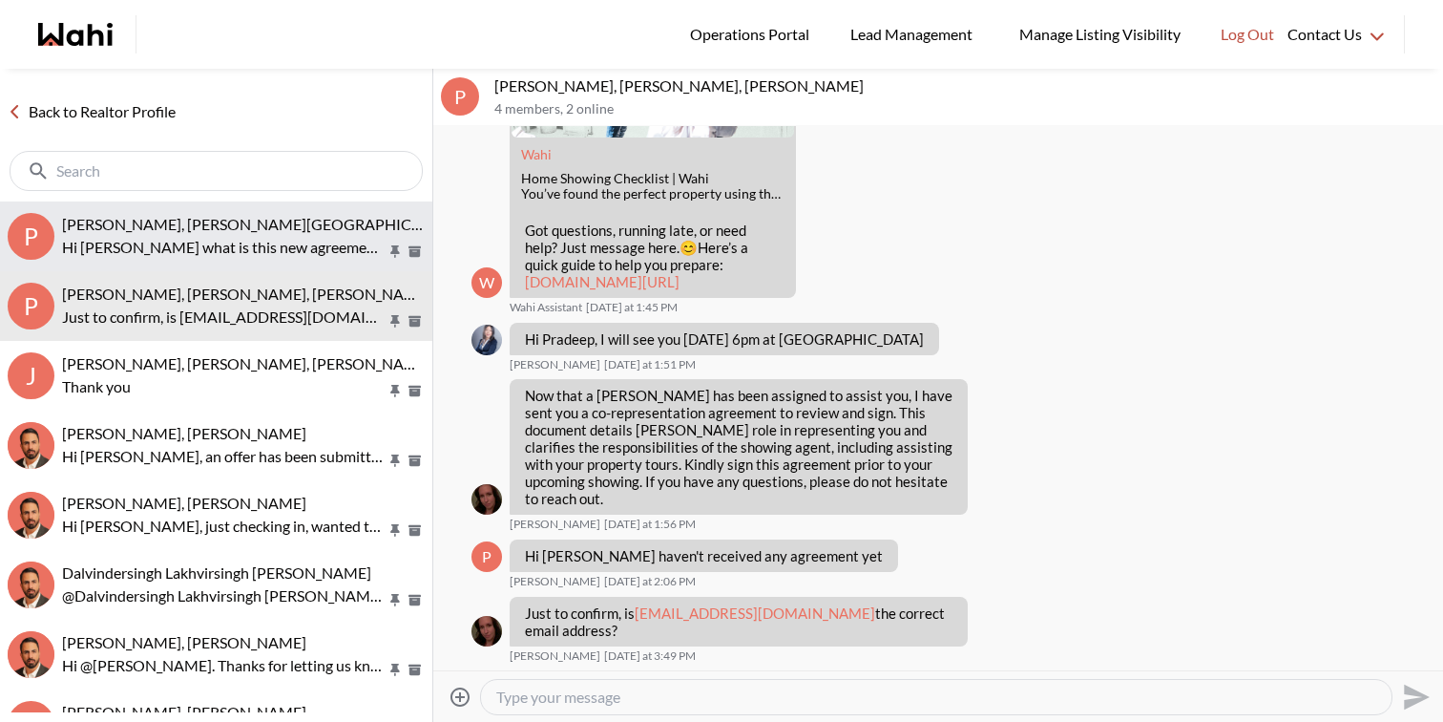
click at [304, 229] on span "Pradeep Pradhan, Shilpa Pradhan, Faraz" at bounding box center [261, 224] width 399 height 18
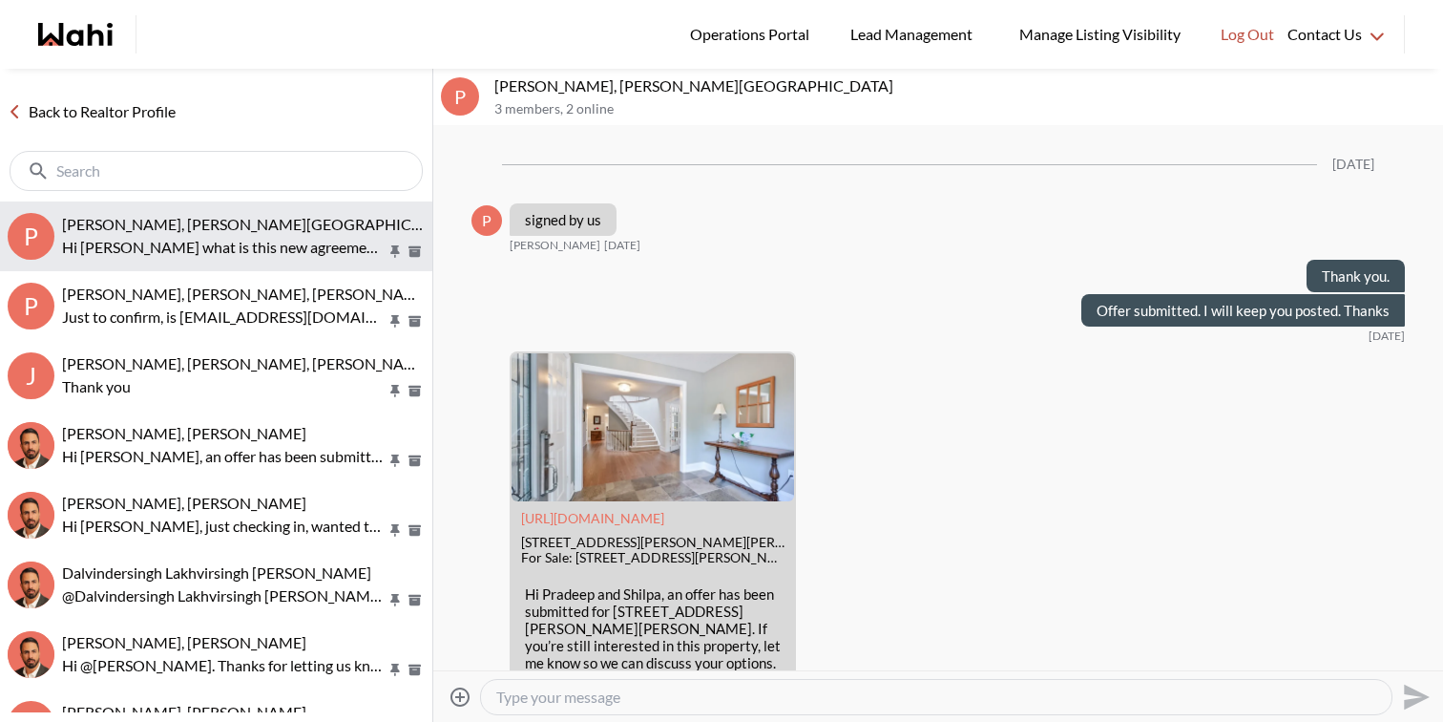
scroll to position [11329, 0]
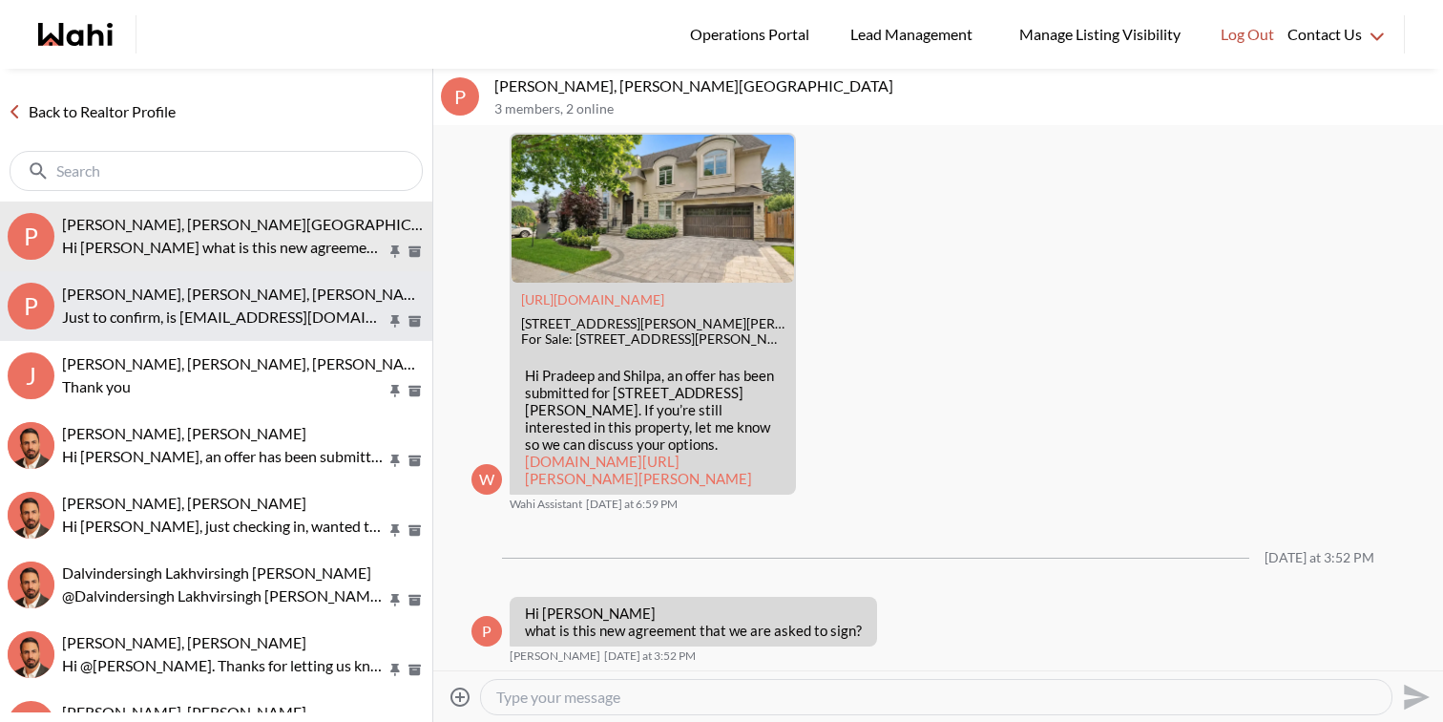
click at [343, 329] on button "P Pradeep Pradhan, Shilpa Pradhan, Julia, Faraz Just to confirm, is shilpa_p_pr…" at bounding box center [216, 306] width 432 height 70
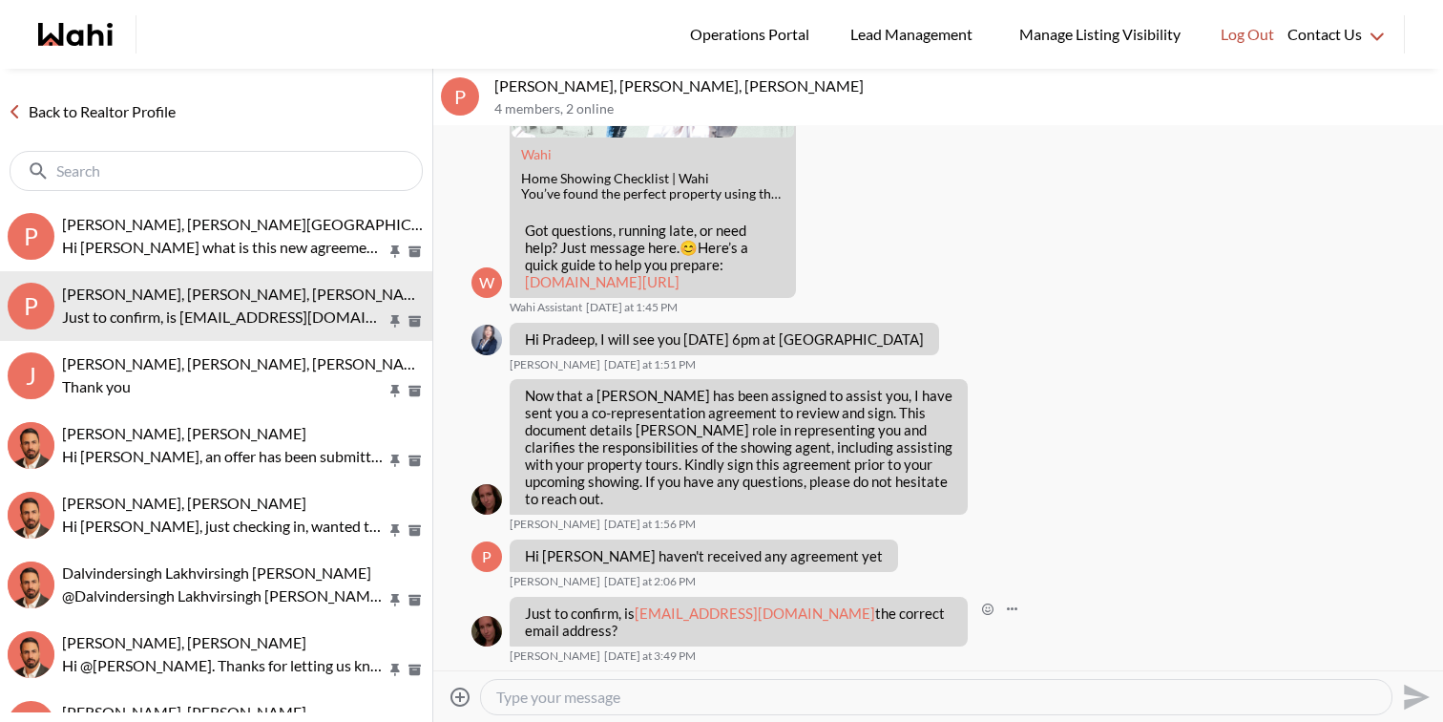
scroll to position [618, 0]
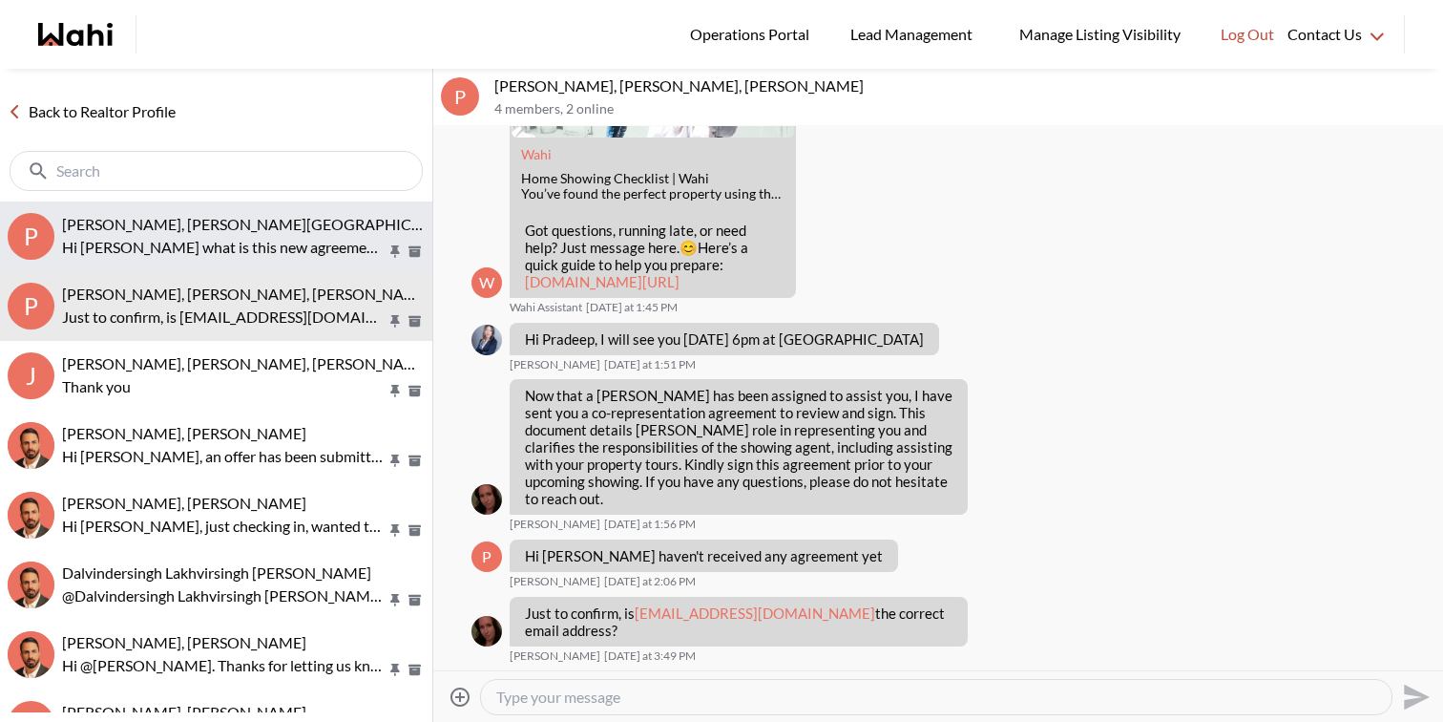
click at [289, 228] on span "Pradeep Pradhan, Shilpa Pradhan, Faraz" at bounding box center [261, 224] width 399 height 18
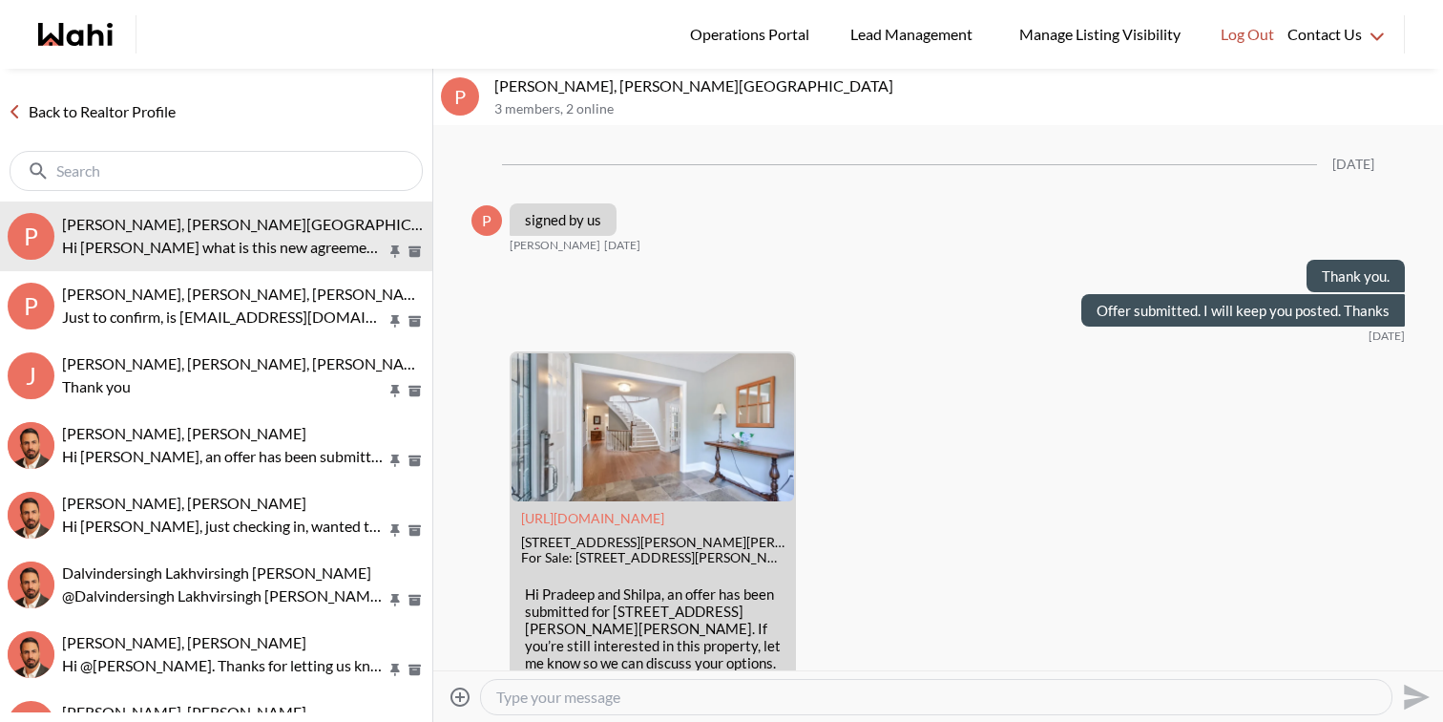
scroll to position [11329, 0]
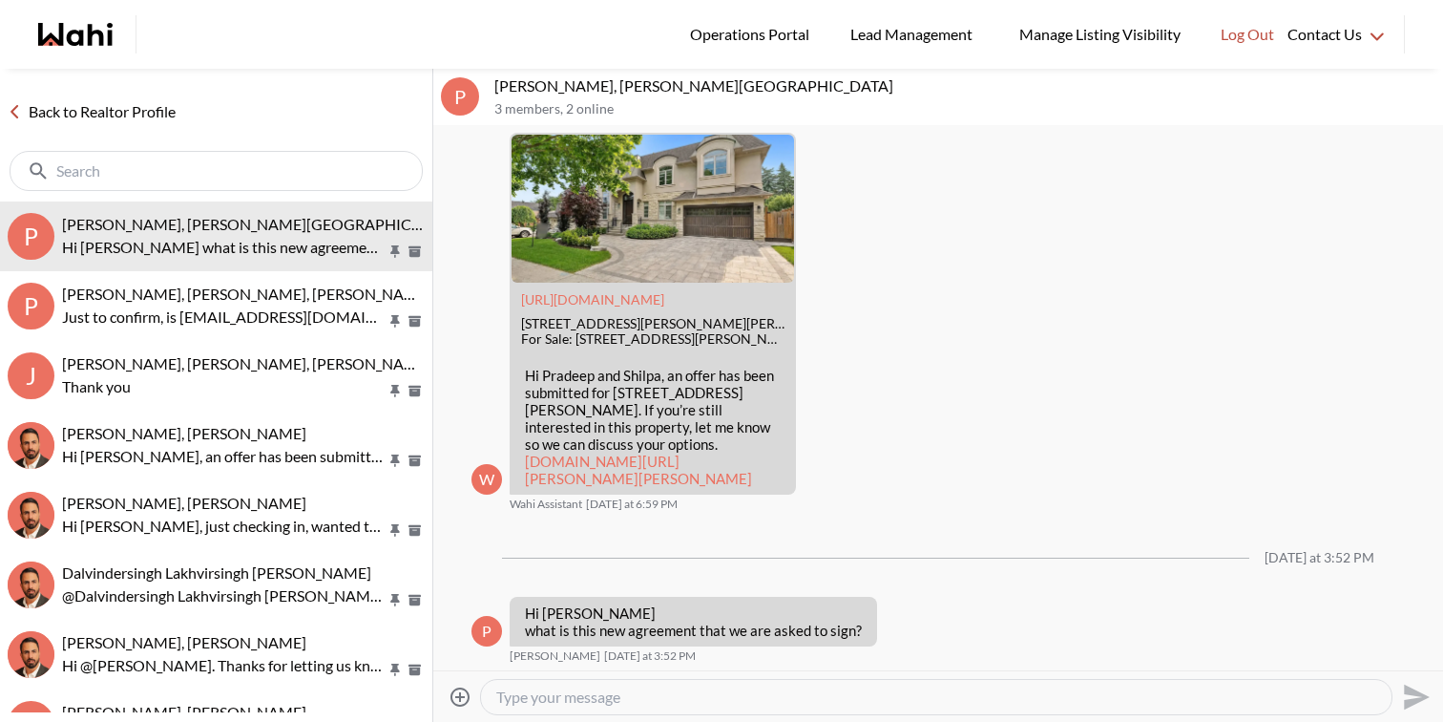
click at [575, 696] on textarea "Type your message" at bounding box center [936, 696] width 880 height 19
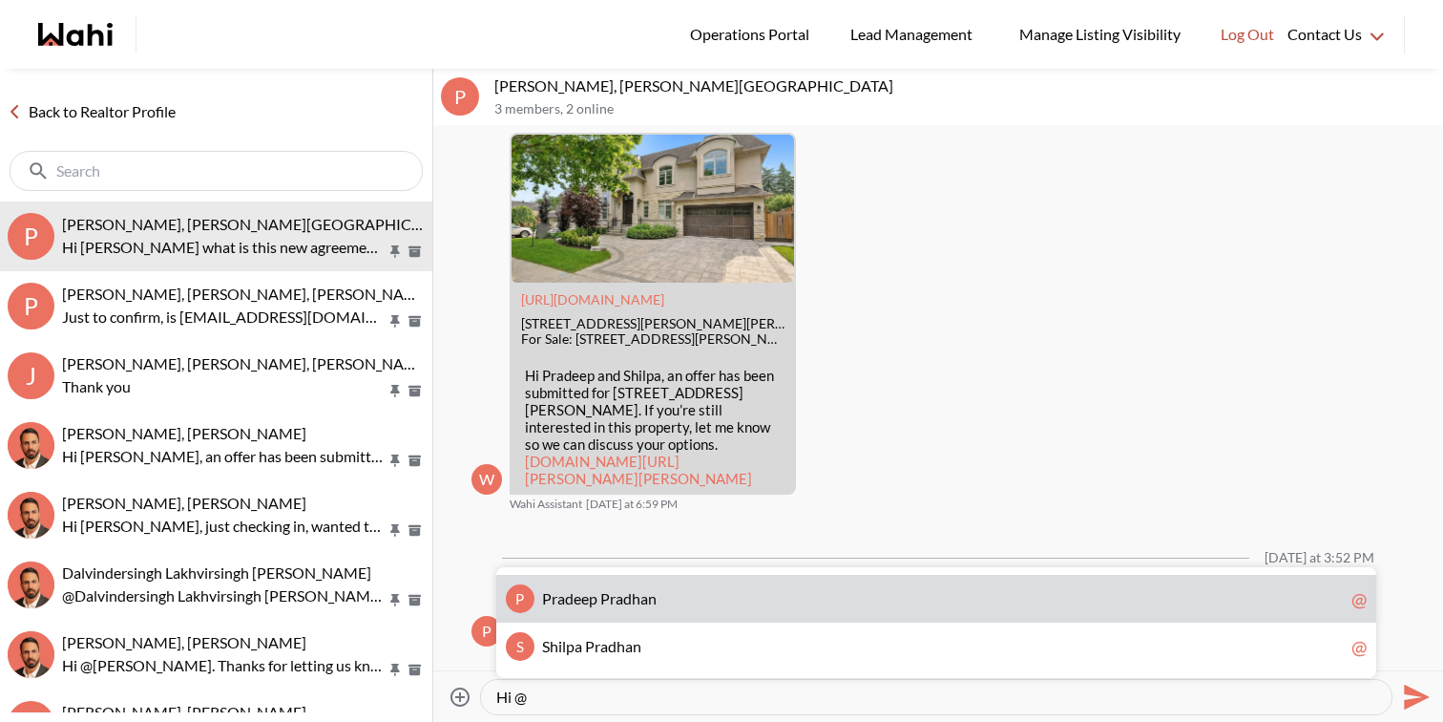
click at [620, 605] on span "a" at bounding box center [620, 598] width 8 height 18
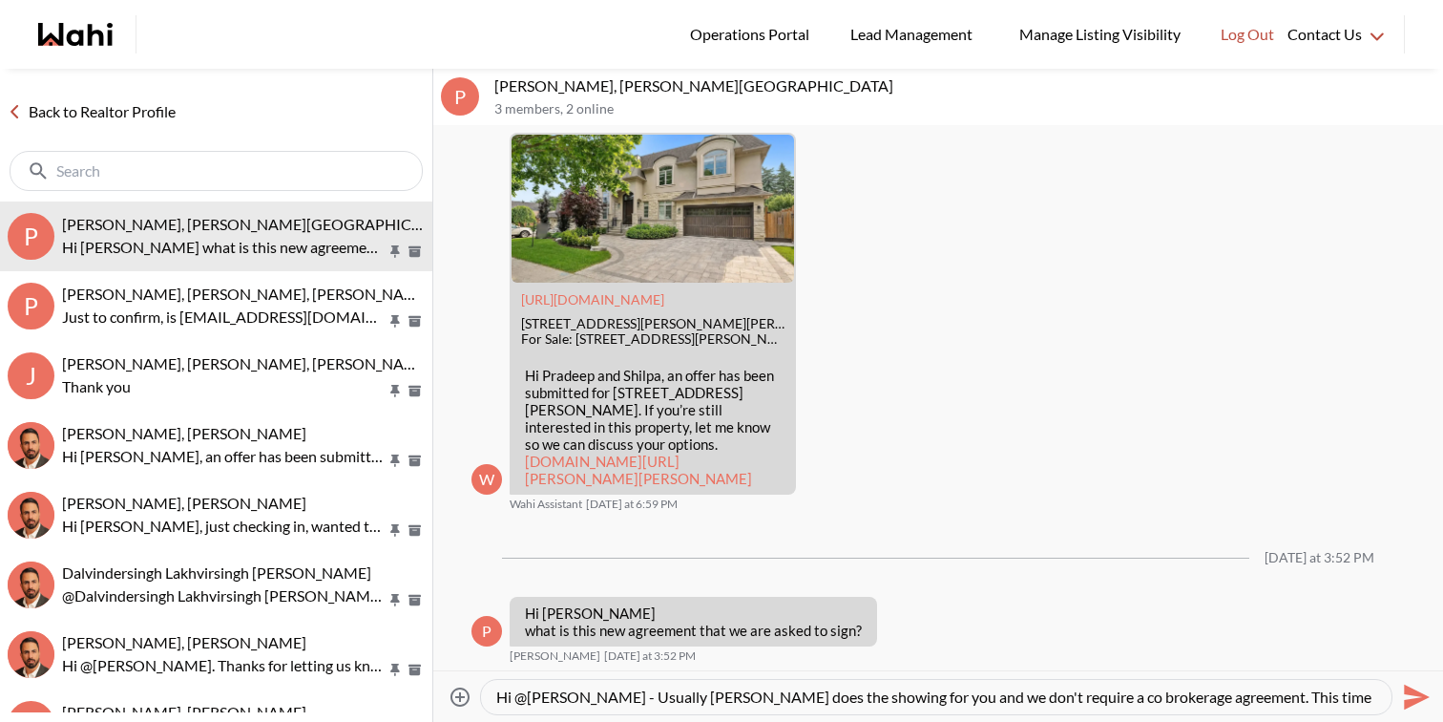
scroll to position [18, 0]
type textarea "Hi @Pradeep Pradhan - Usually Paul does the showing for you and we don't requir…"
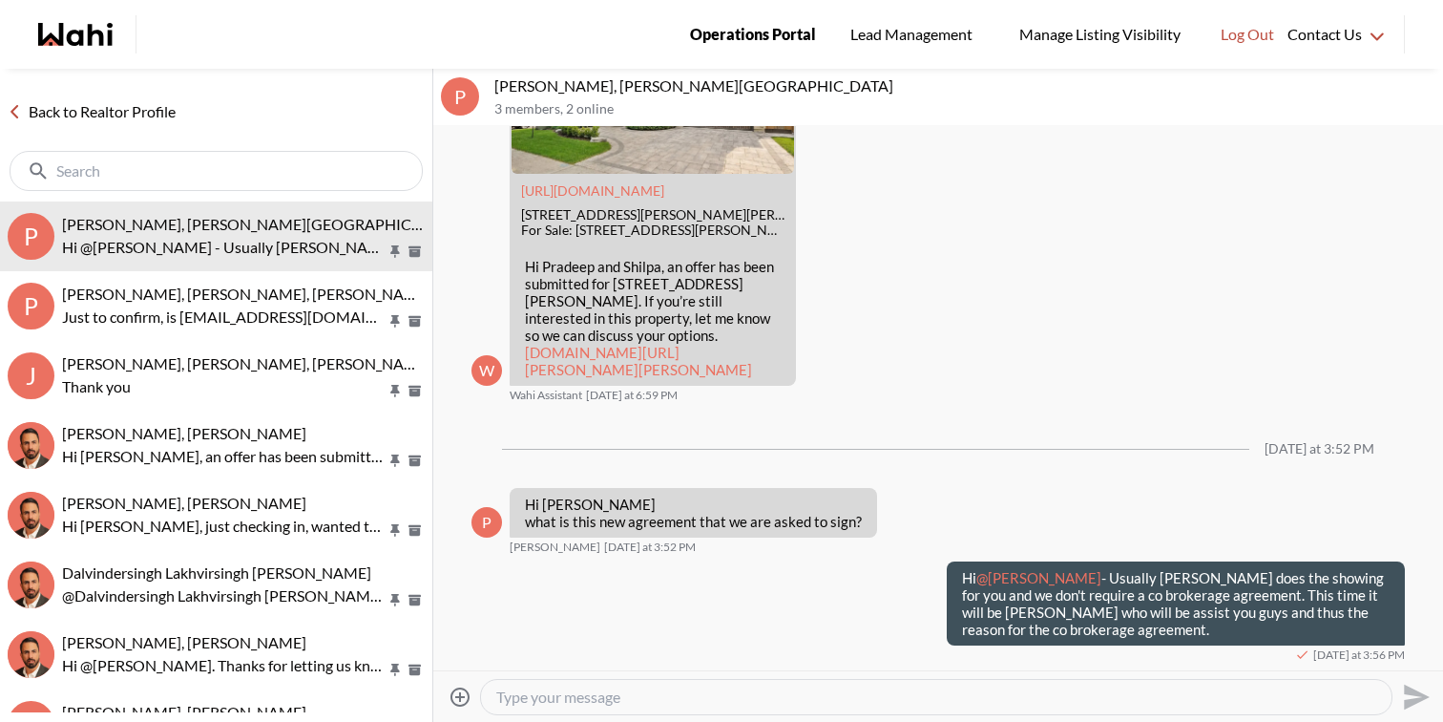
scroll to position [11436, 0]
click at [800, 708] on div at bounding box center [936, 697] width 911 height 34
click at [799, 692] on textarea "Type your message" at bounding box center [936, 696] width 880 height 19
paste textarea "This simply outlines [PERSON_NAME] role in representing you & clarifies the Sho…"
type textarea "This simply outlines [PERSON_NAME] role in representing you & clarifies the Sho…"
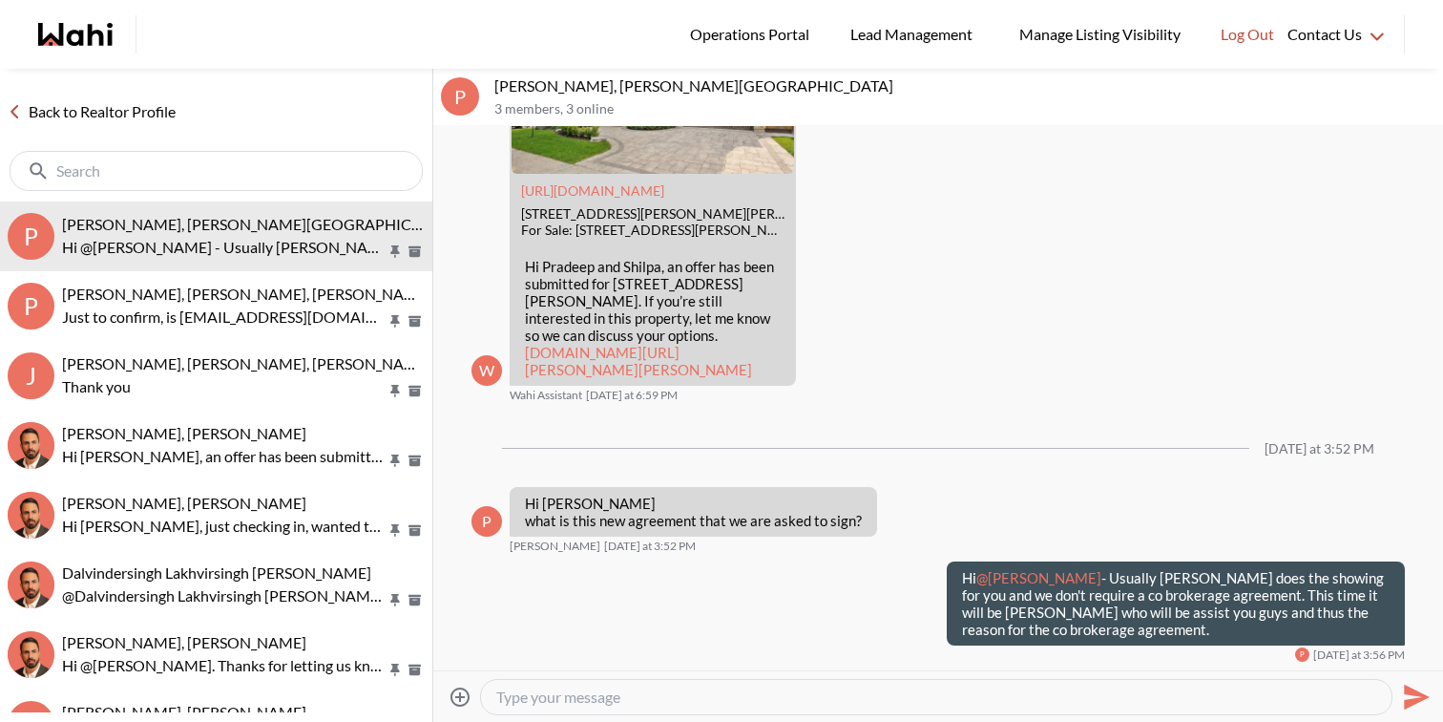
scroll to position [11506, 0]
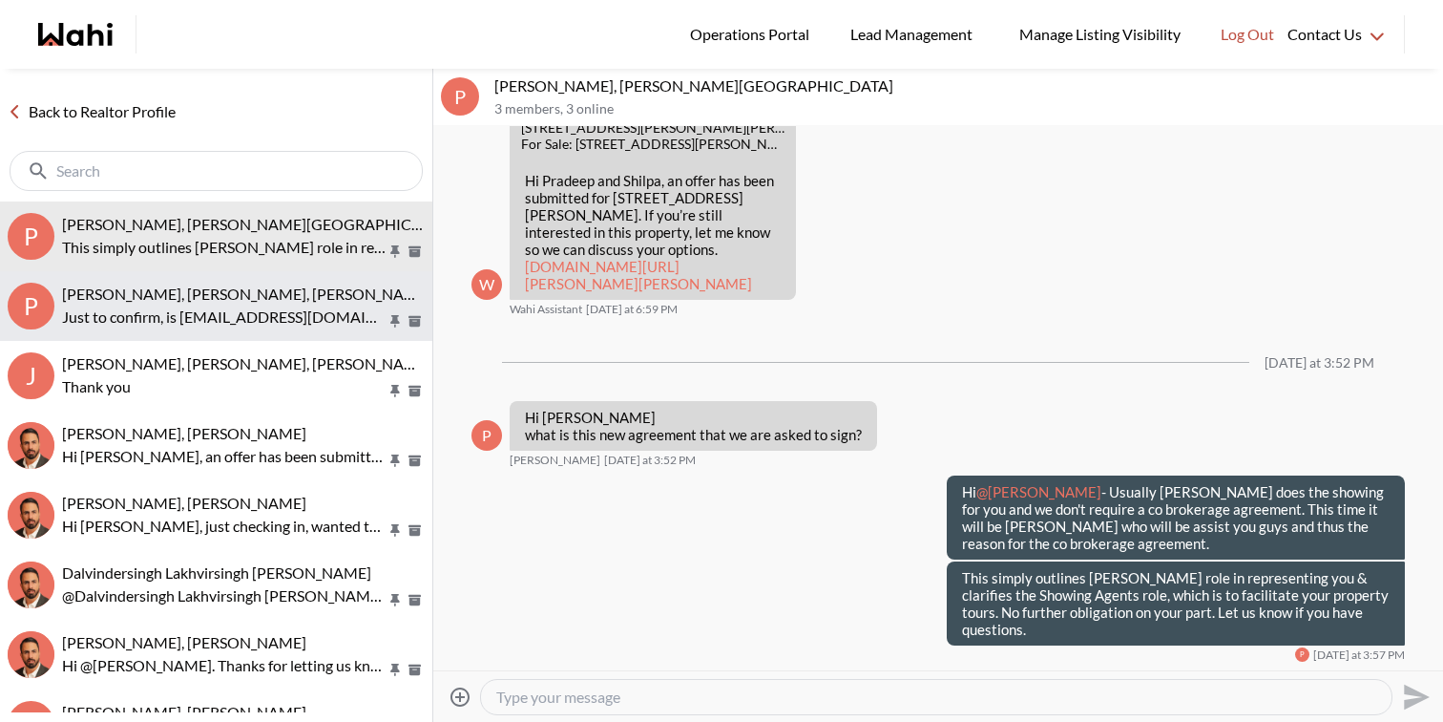
click at [303, 307] on p "Just to confirm, is [EMAIL_ADDRESS][DOMAIN_NAME] the correct email address?" at bounding box center [224, 316] width 325 height 23
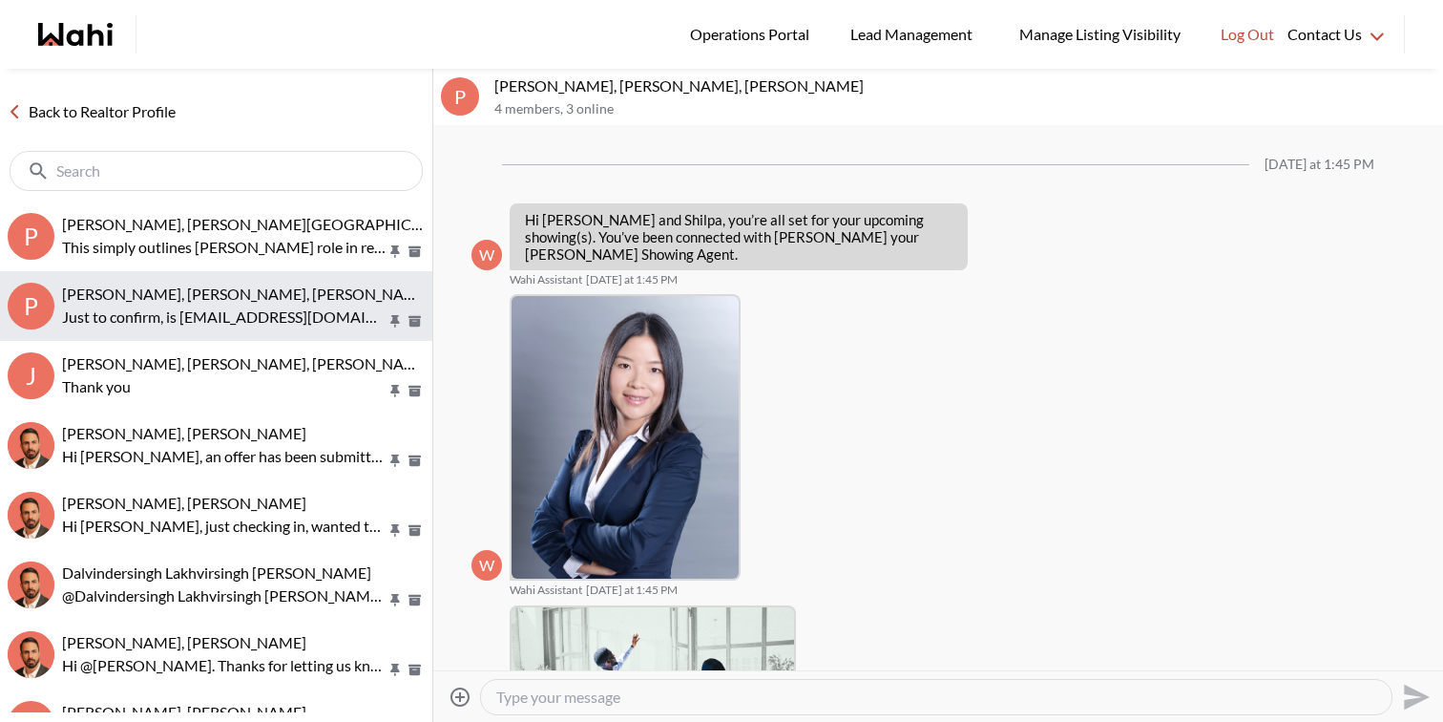
scroll to position [618, 0]
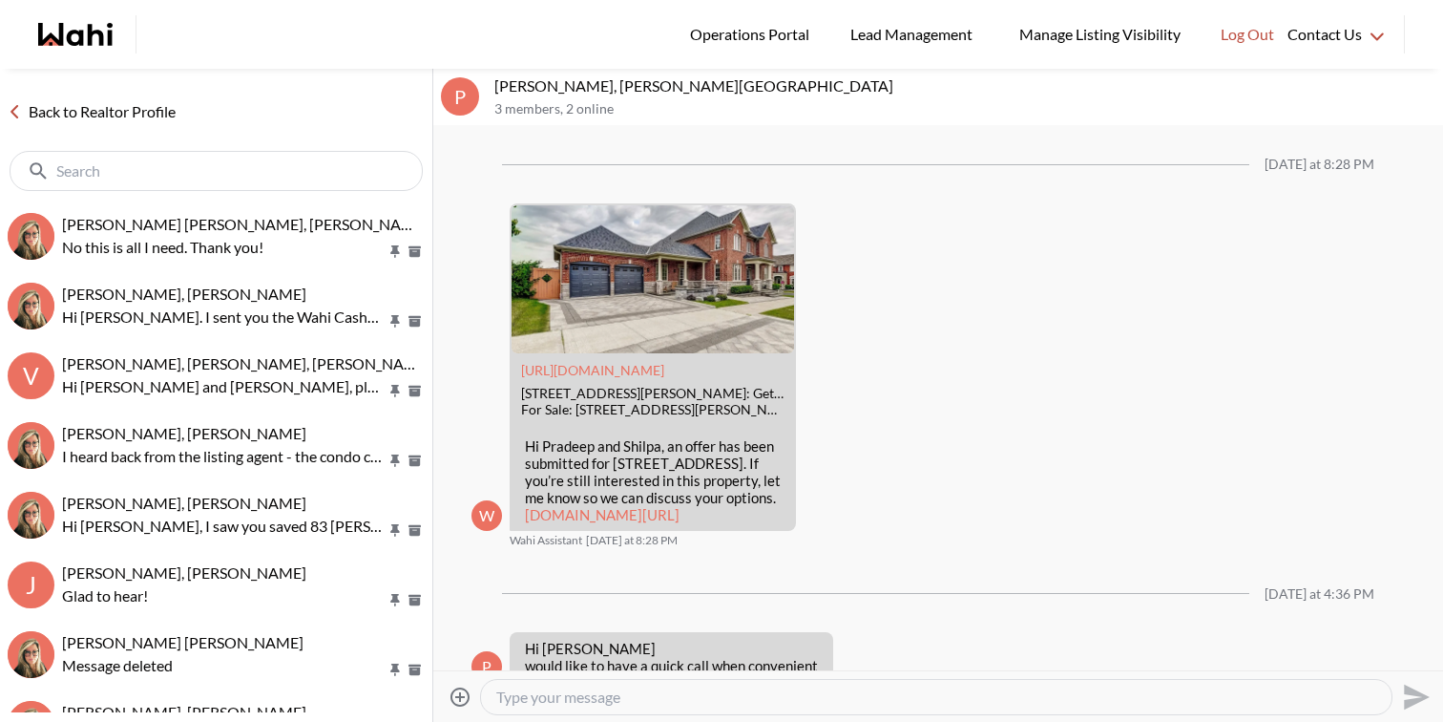
scroll to position [2362, 0]
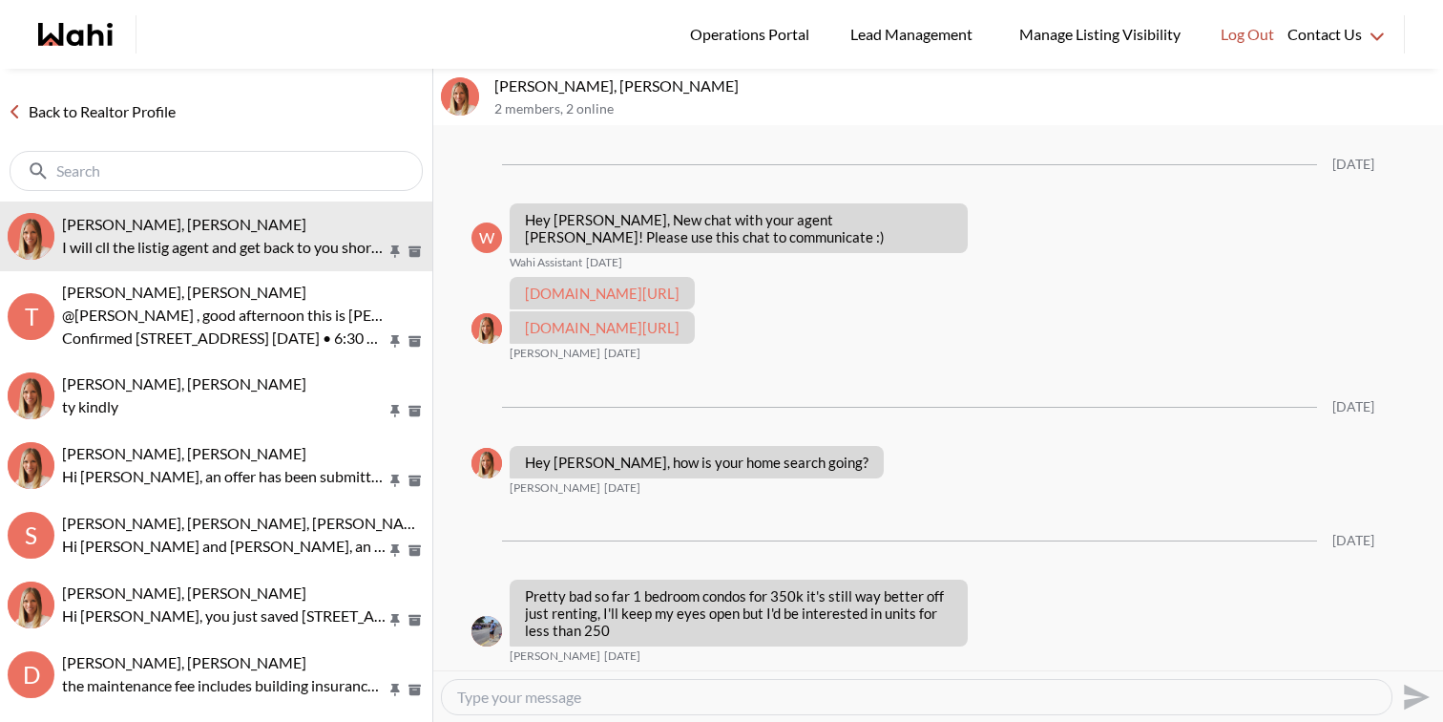
scroll to position [790, 0]
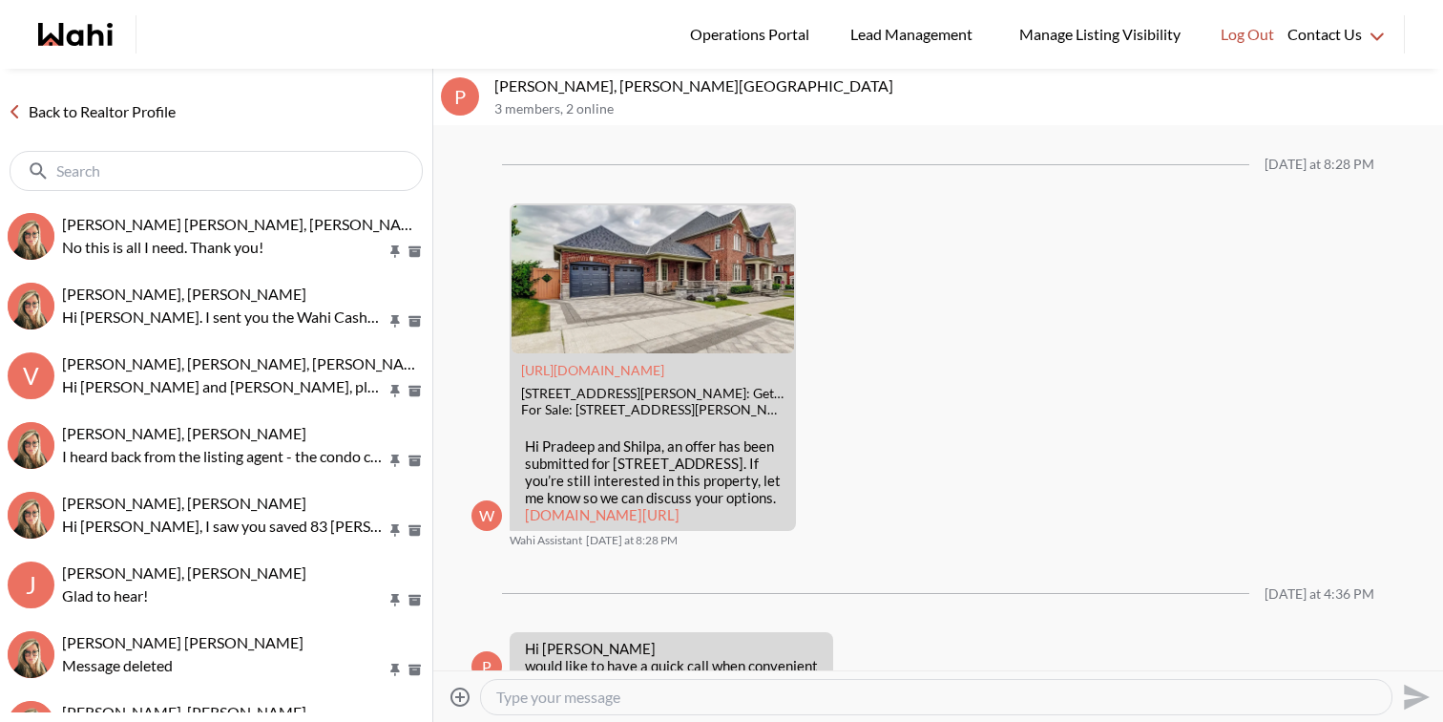
scroll to position [2362, 0]
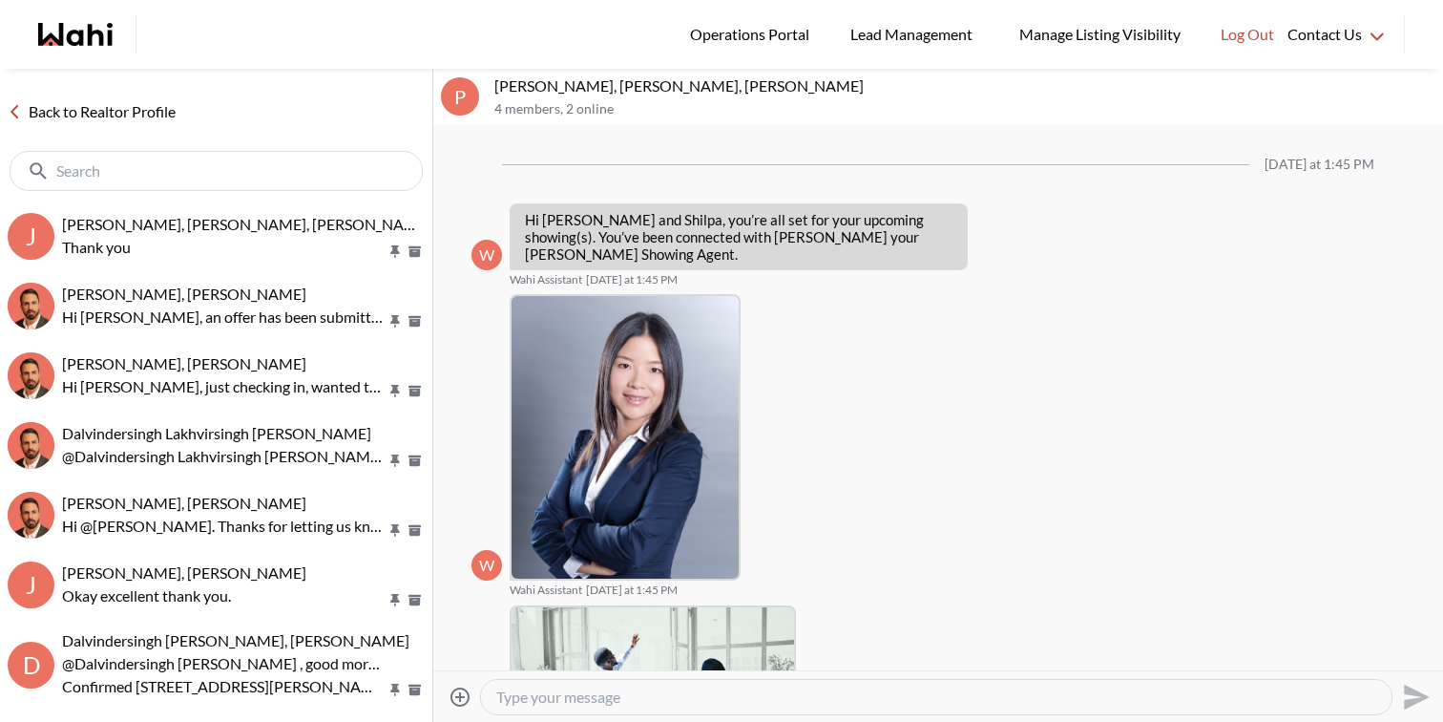
scroll to position [618, 0]
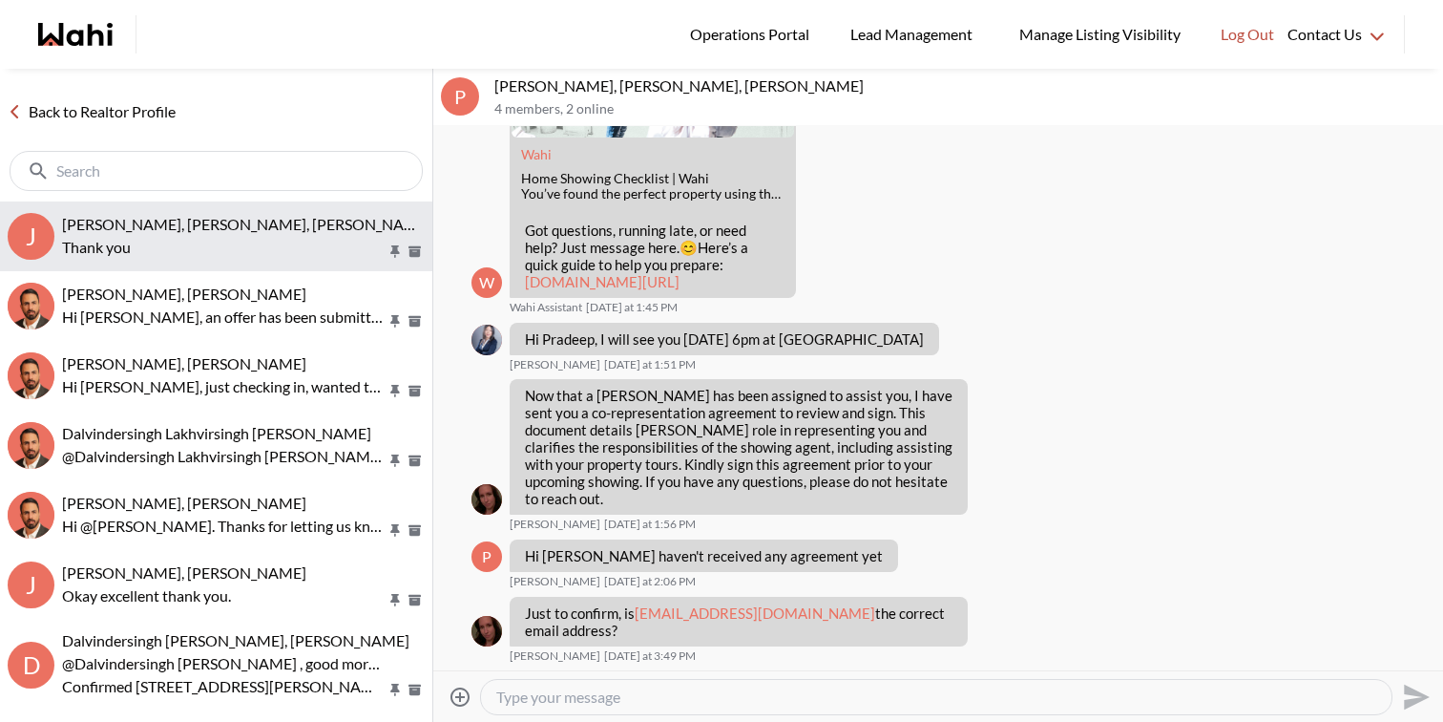
click at [153, 221] on span "[PERSON_NAME], [PERSON_NAME], [PERSON_NAME]" at bounding box center [246, 224] width 369 height 18
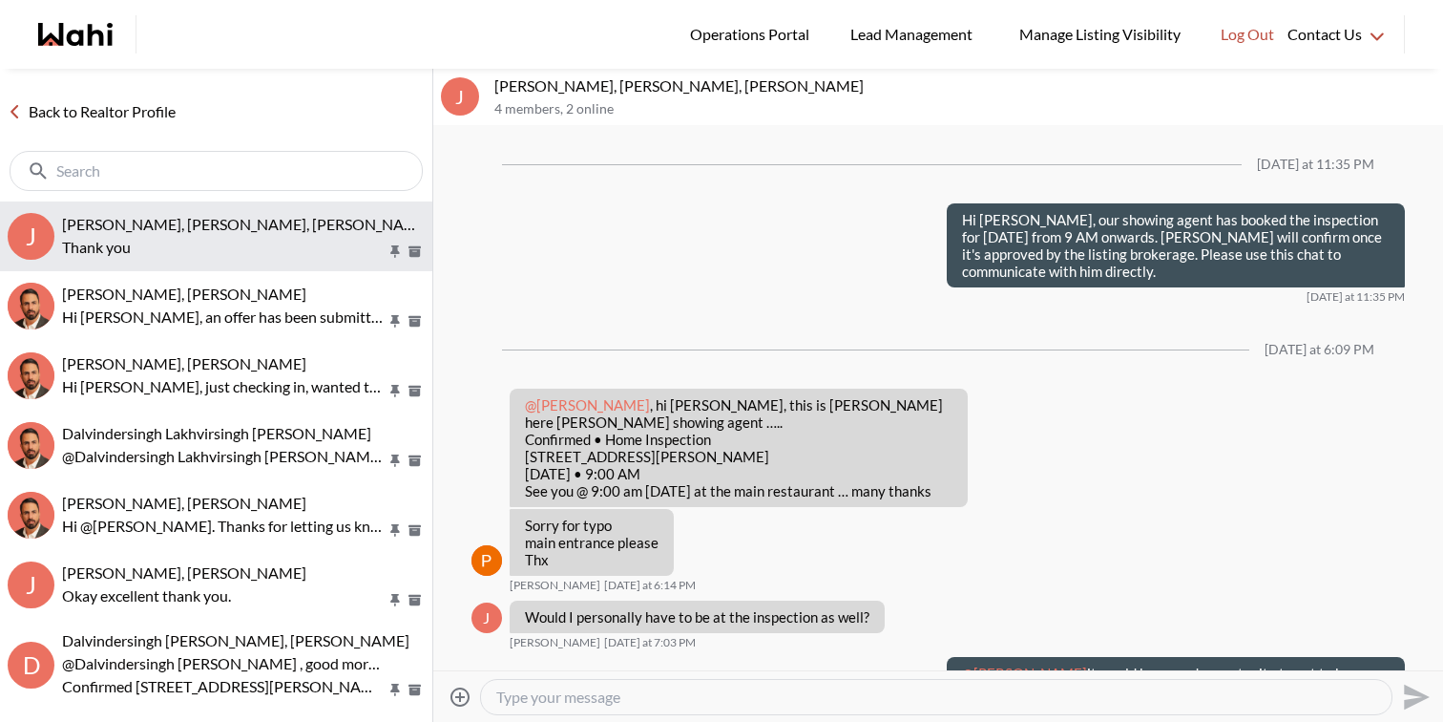
scroll to position [1509, 0]
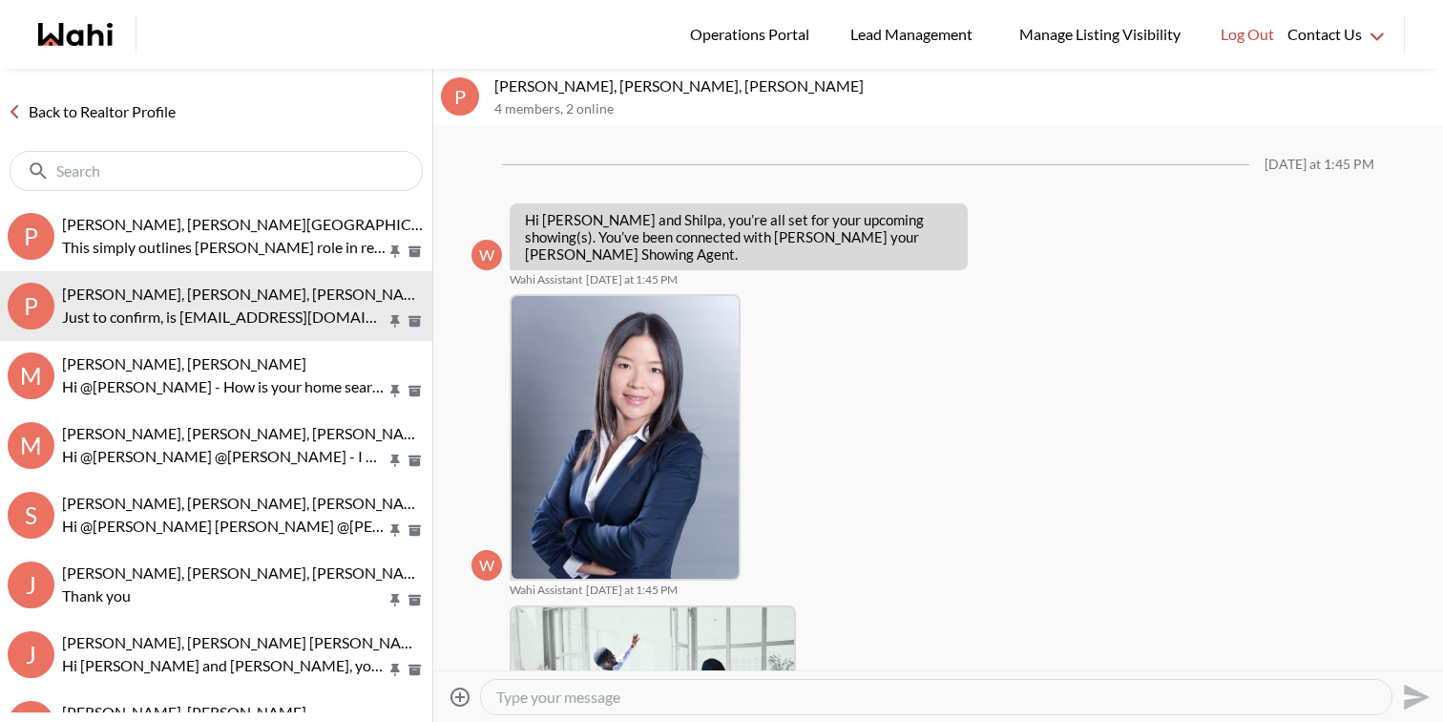
scroll to position [618, 0]
